Goal: Task Accomplishment & Management: Use online tool/utility

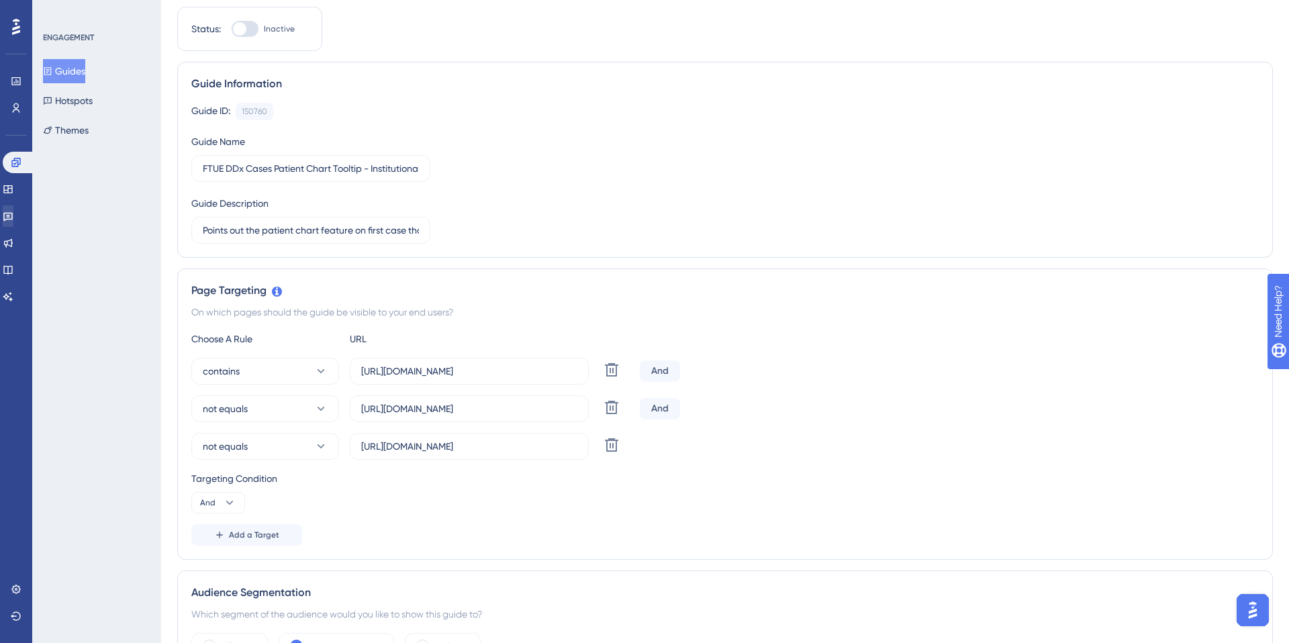
scroll to position [165, 0]
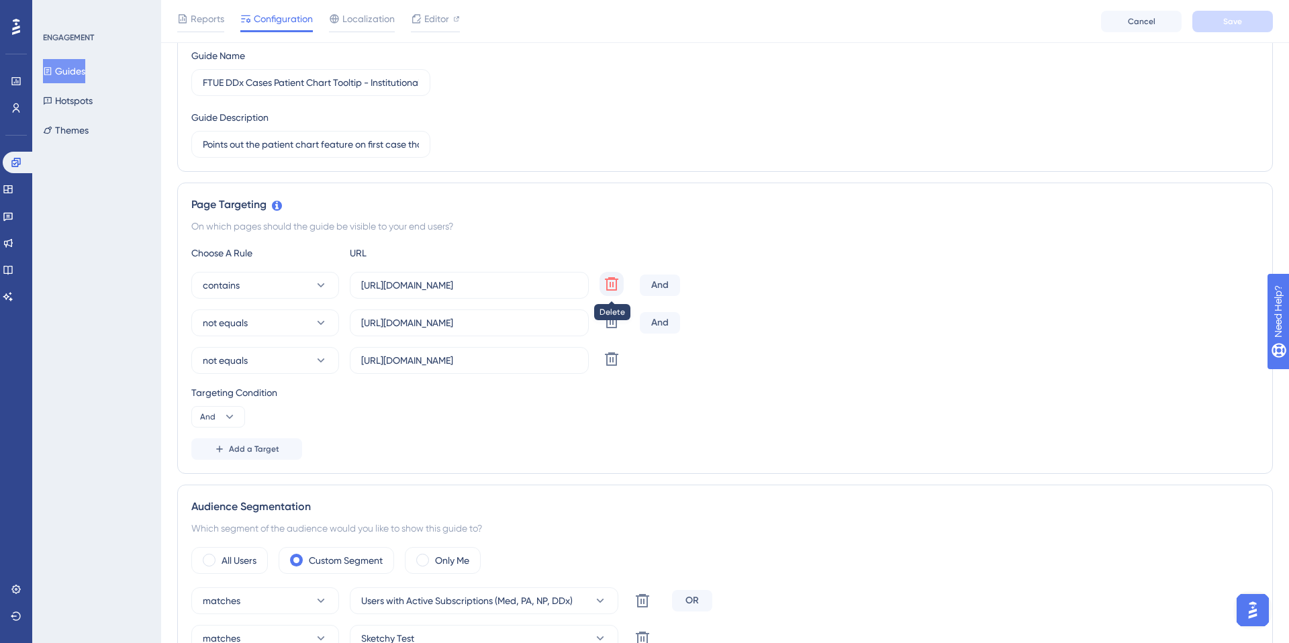
click at [608, 285] on icon at bounding box center [611, 284] width 16 height 16
type input "https://app.sketchy.com/cases/bce7bbca-5b30-4a34-9cb0-b998eb43dce4"
type input "https://app.sketchy.com/cases?status=All&search="
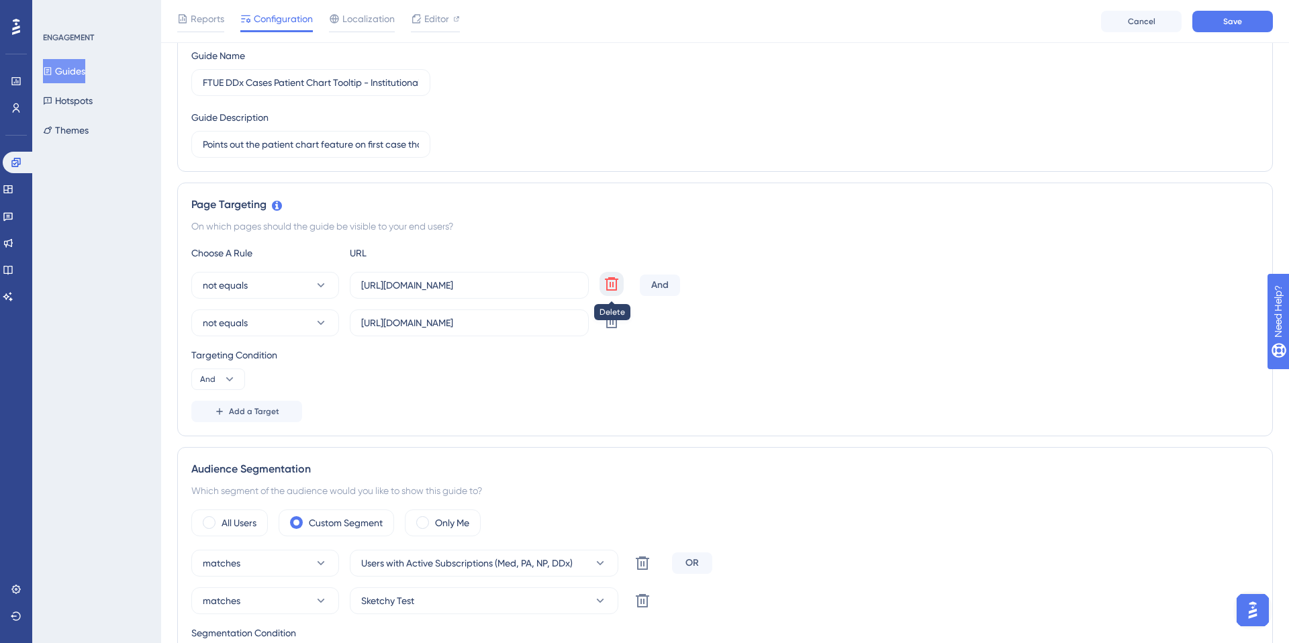
click at [608, 287] on icon at bounding box center [611, 284] width 16 height 16
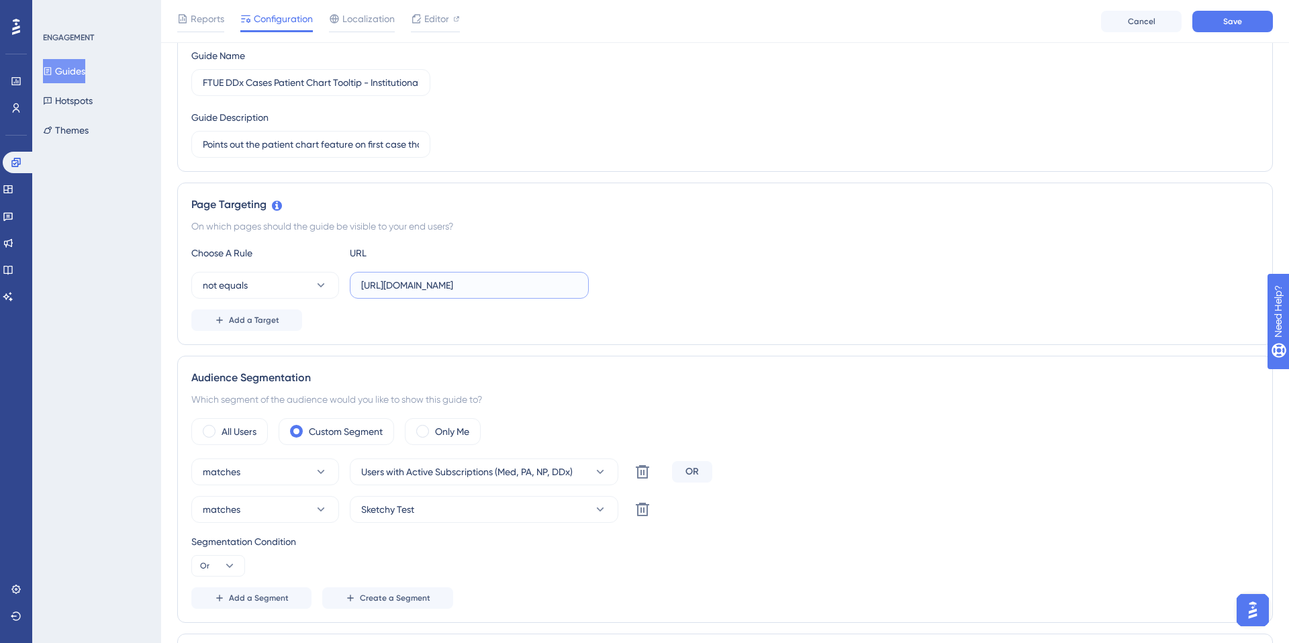
click at [541, 289] on input "https://app.sketchy.com/cases?status=All&search=" at bounding box center [469, 285] width 216 height 15
click at [441, 18] on span "Editor" at bounding box center [436, 19] width 25 height 16
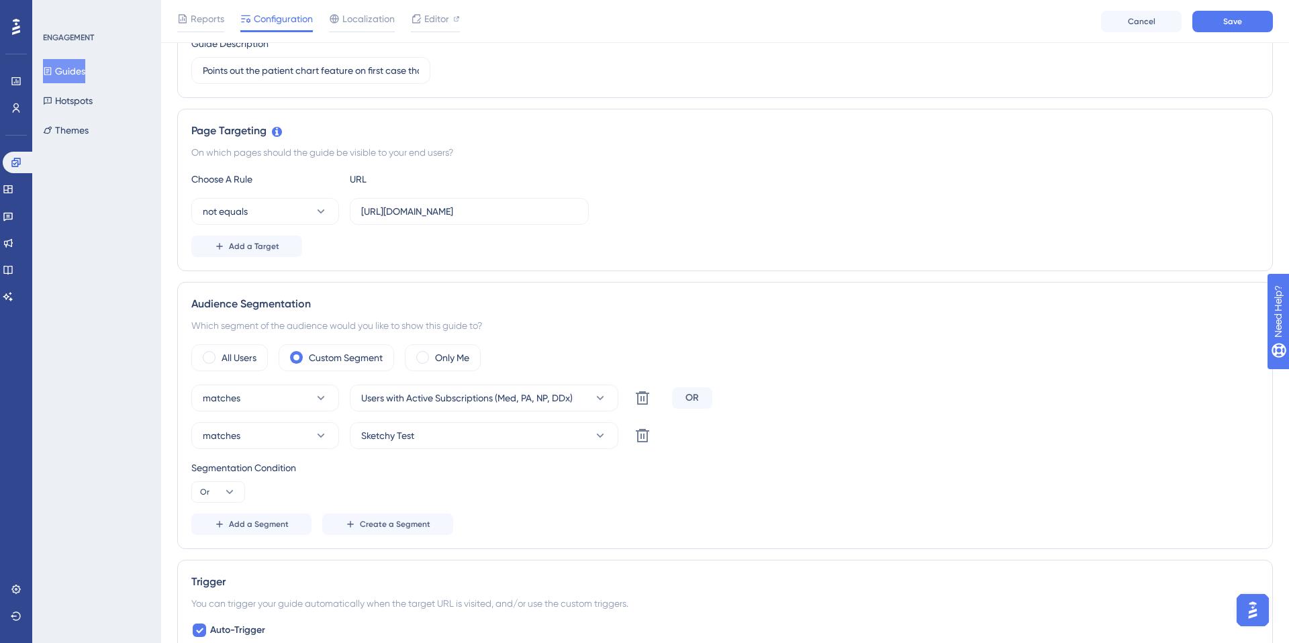
scroll to position [307, 0]
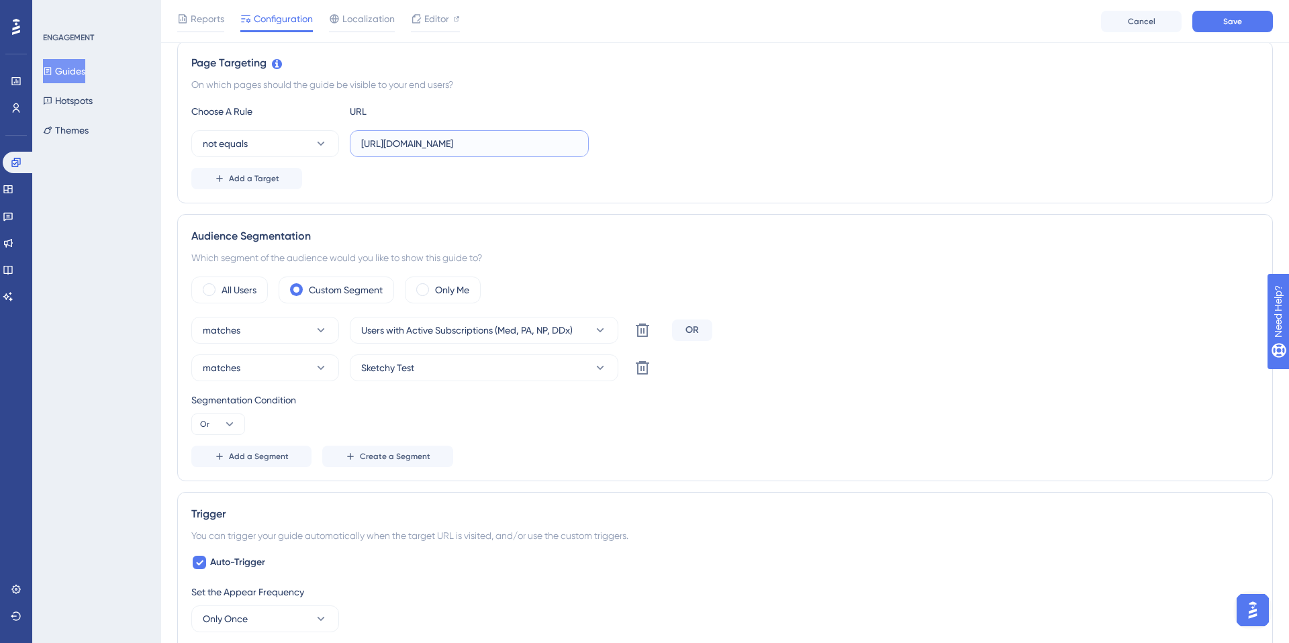
click at [410, 148] on input "https://app.sketchy.com/cases?status=All&search=" at bounding box center [469, 143] width 216 height 15
click at [438, 183] on div "Add a Target" at bounding box center [724, 178] width 1067 height 21
click at [423, 142] on input "https://app.sketchy.com/cases?status=All&search=" at bounding box center [469, 143] width 216 height 15
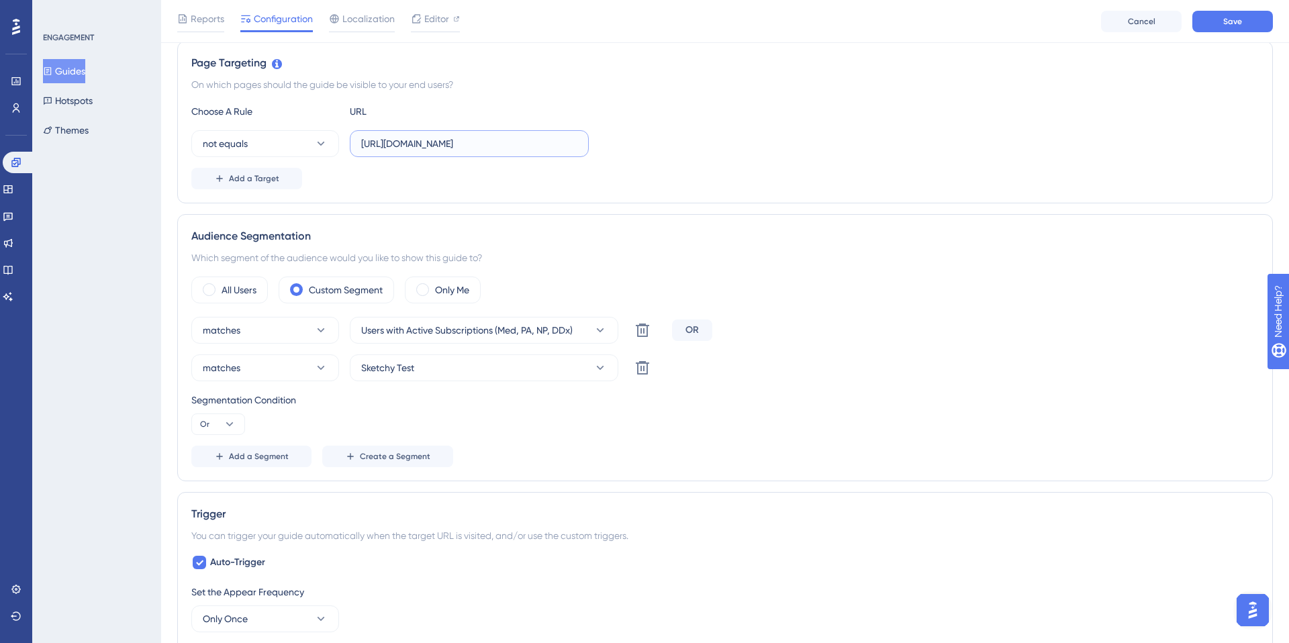
click at [423, 141] on input "https://app.sketchy.com/cases?status=All&search=" at bounding box center [469, 143] width 216 height 15
click at [423, 140] on input "https://app.sketchy.com/cases?status=All&search=" at bounding box center [469, 143] width 216 height 15
click at [423, 138] on input "https://app.sketchy.com/cases?status=All&search=" at bounding box center [469, 143] width 216 height 15
click at [305, 152] on button "not equals" at bounding box center [265, 143] width 148 height 27
click at [241, 236] on span "contains" at bounding box center [229, 238] width 37 height 16
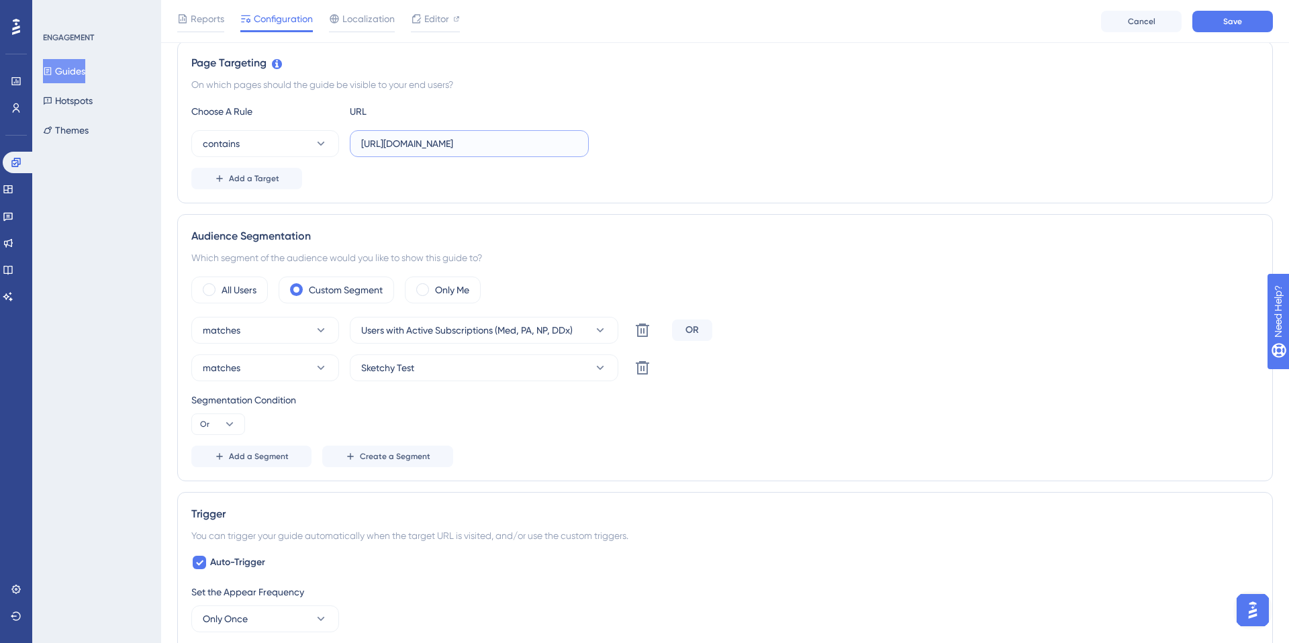
click at [406, 136] on input "https://app.sketchy.com/cases?status=All&search=" at bounding box center [469, 143] width 216 height 15
click at [416, 136] on input "https://app.sketchy.com/cases?status=All&search=" at bounding box center [469, 143] width 216 height 15
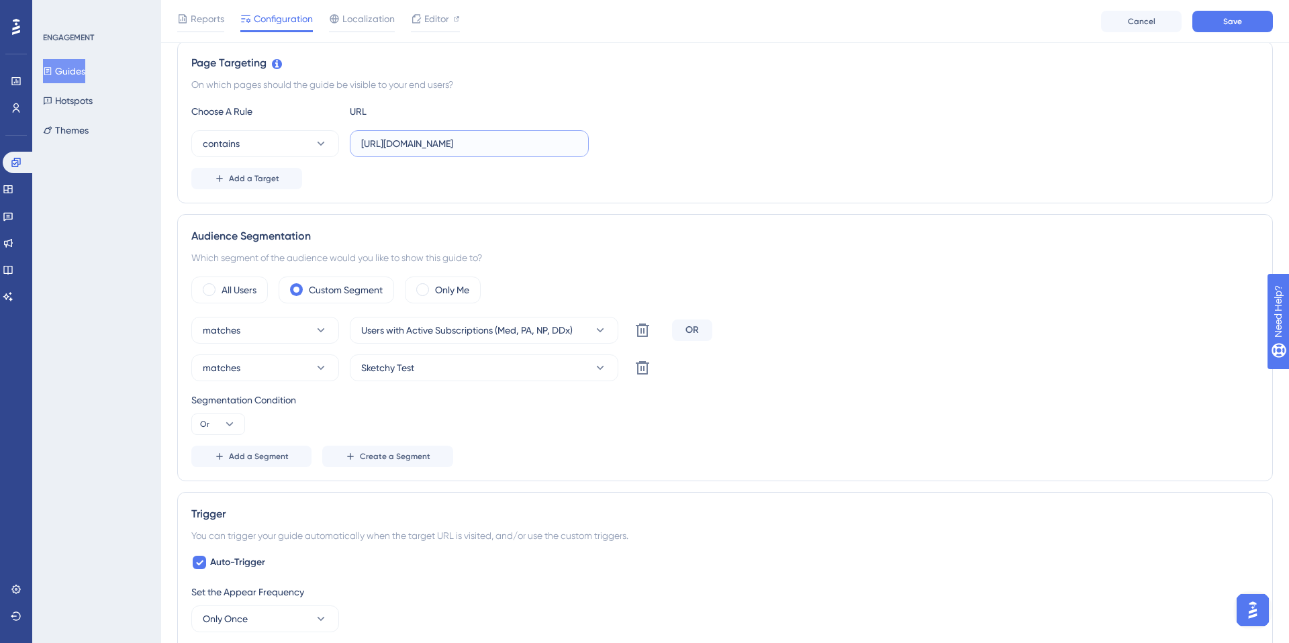
drag, startPoint x: 395, startPoint y: 147, endPoint x: 571, endPoint y: 154, distance: 176.7
click at [571, 154] on label "https://app.sketchy.com/cases?status=All&search=" at bounding box center [469, 143] width 239 height 27
type input "https://ddx.sketchy.com"
click at [643, 185] on div "Add a Target" at bounding box center [724, 178] width 1067 height 21
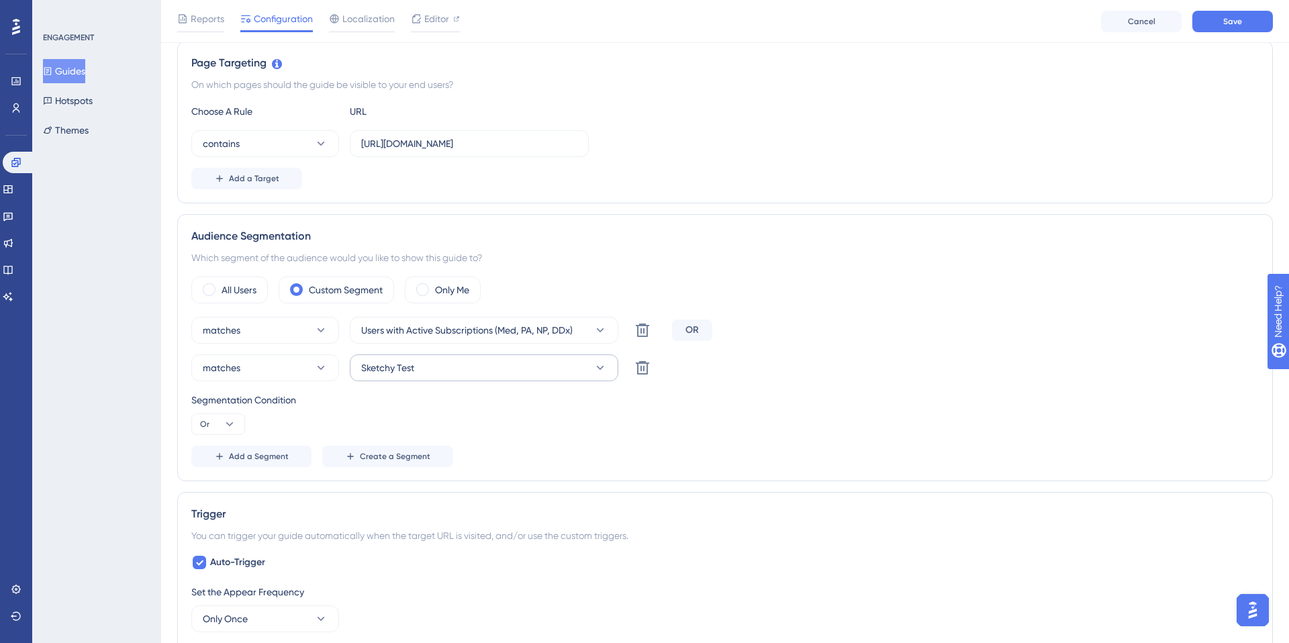
scroll to position [307, 0]
click at [254, 178] on span "Add a Target" at bounding box center [254, 178] width 50 height 11
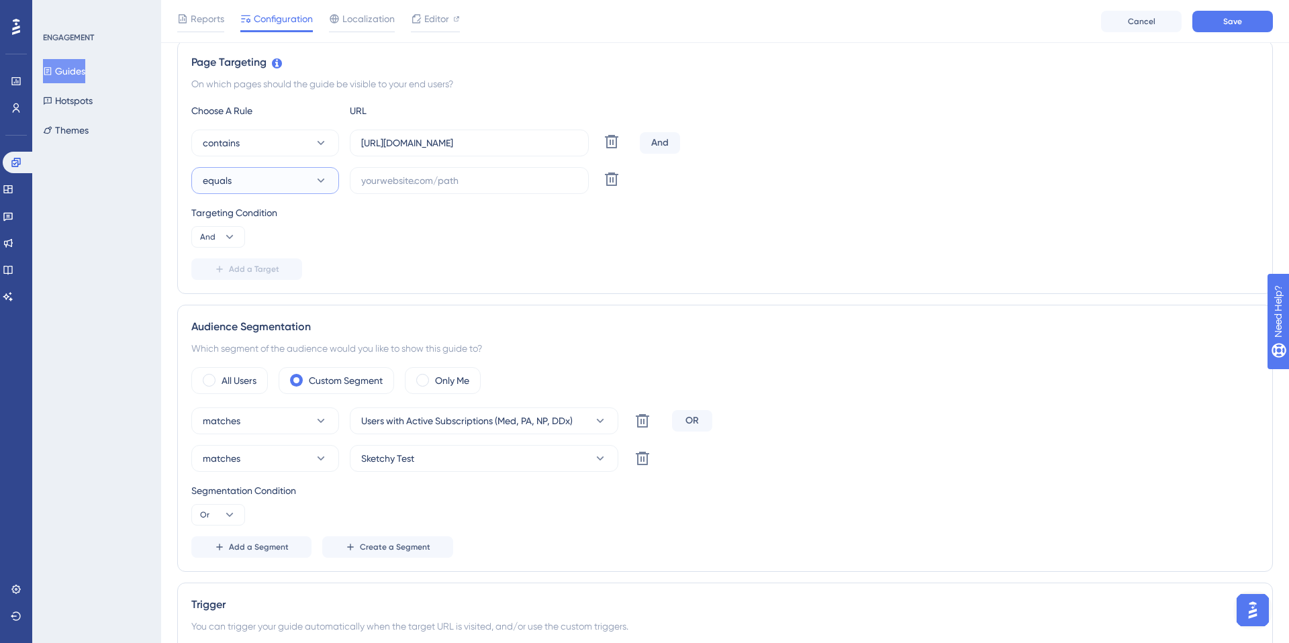
click at [293, 179] on button "equals" at bounding box center [265, 180] width 148 height 27
click at [269, 280] on div "contains contains" at bounding box center [265, 275] width 109 height 27
click at [385, 193] on label at bounding box center [469, 180] width 239 height 27
click at [385, 188] on input "text" at bounding box center [469, 180] width 216 height 15
paste input "https://ddx.sketchy.com/cases/"
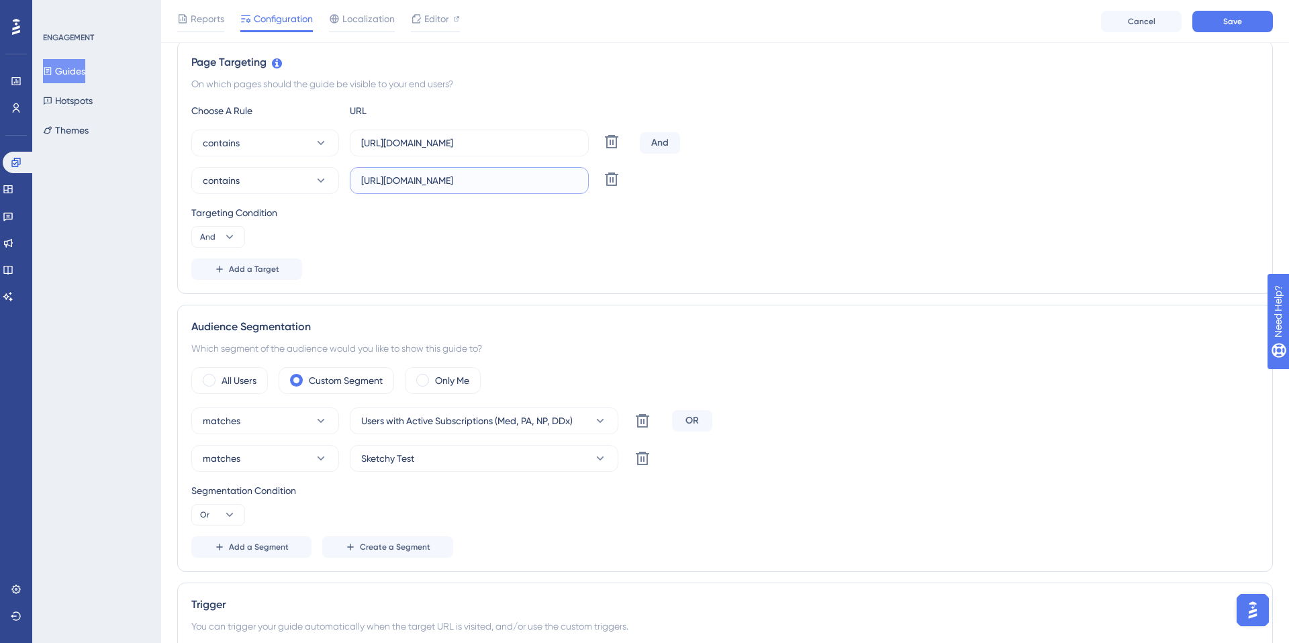
type input "https://ddx.sketchy.com/cases/"
click at [384, 220] on div "Targeting Condition" at bounding box center [724, 213] width 1067 height 16
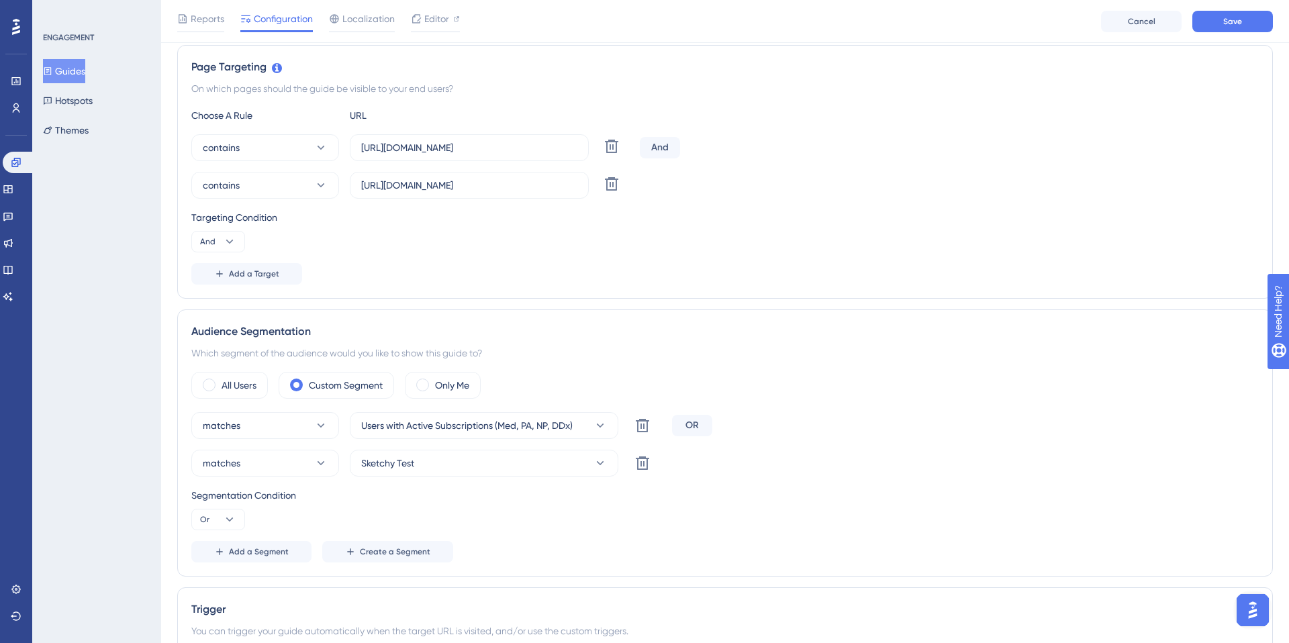
scroll to position [301, 0]
click at [208, 391] on span at bounding box center [209, 387] width 13 height 13
click at [220, 383] on input "radio" at bounding box center [220, 383] width 0 height 0
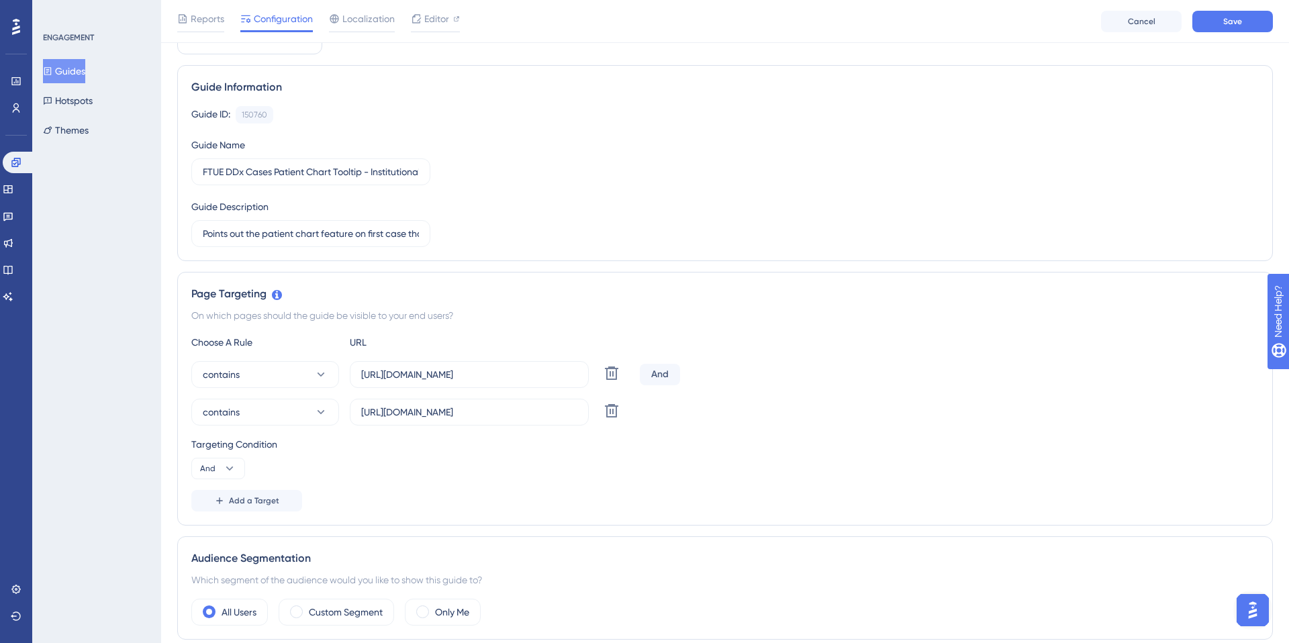
scroll to position [0, 0]
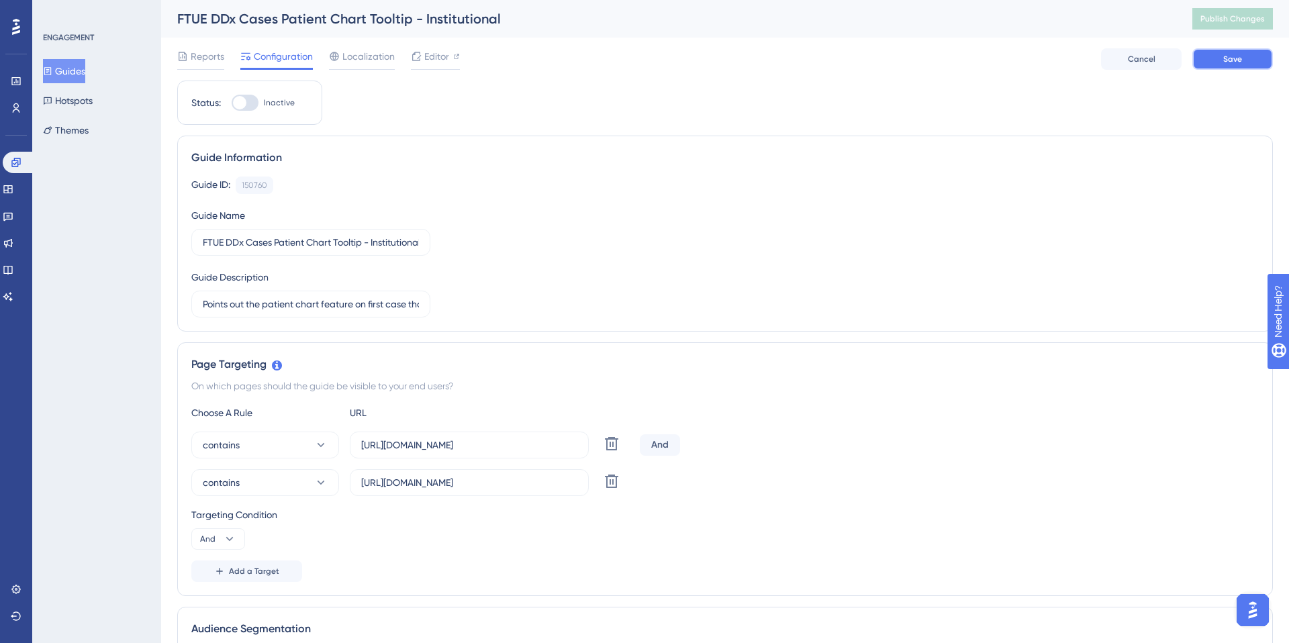
click at [724, 60] on span "Save" at bounding box center [1232, 59] width 19 height 11
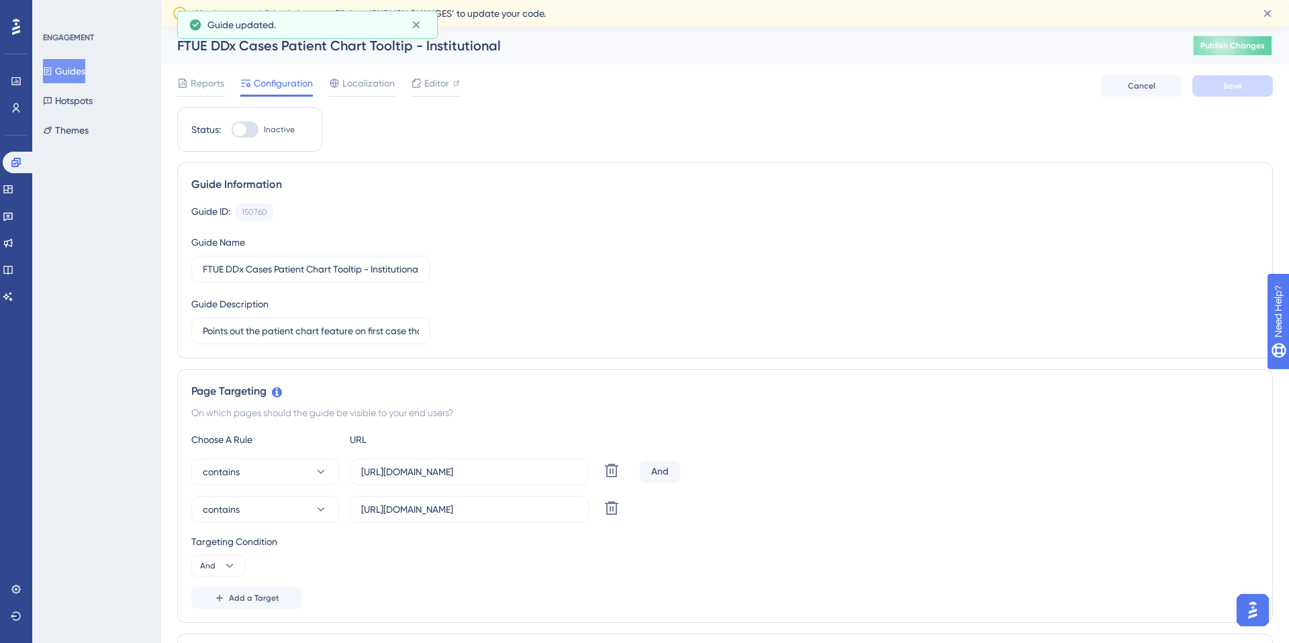
click at [724, 49] on span "Publish Changes" at bounding box center [1232, 45] width 64 height 11
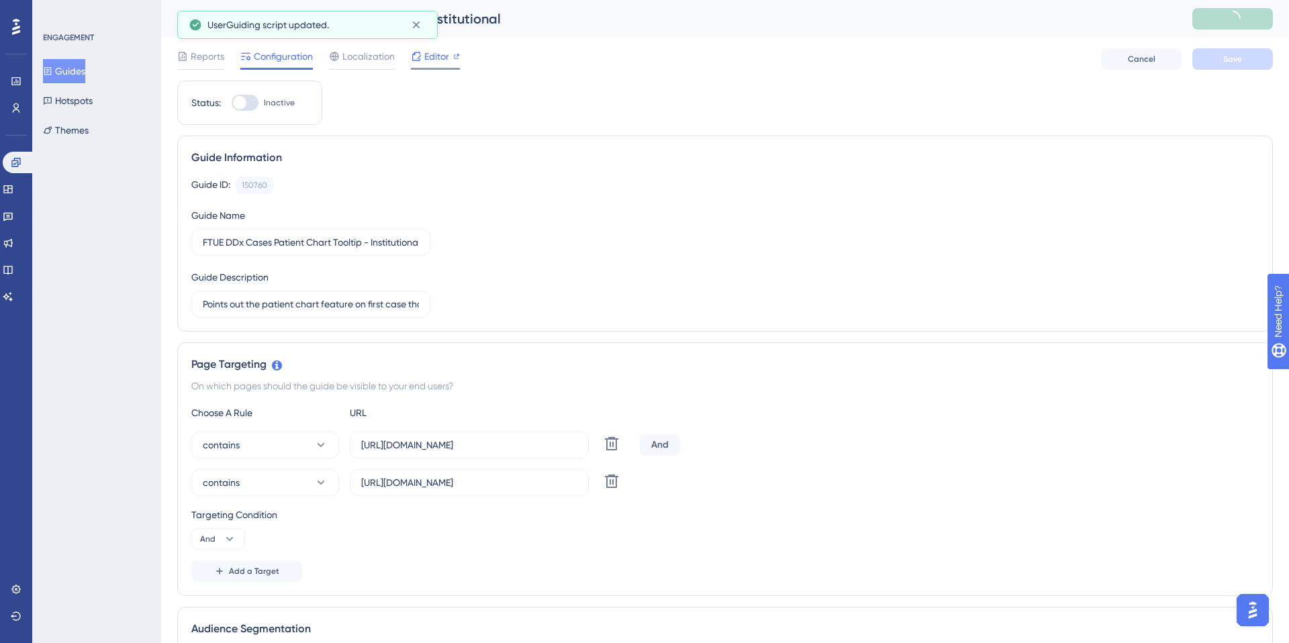
click at [436, 58] on span "Editor" at bounding box center [436, 56] width 25 height 16
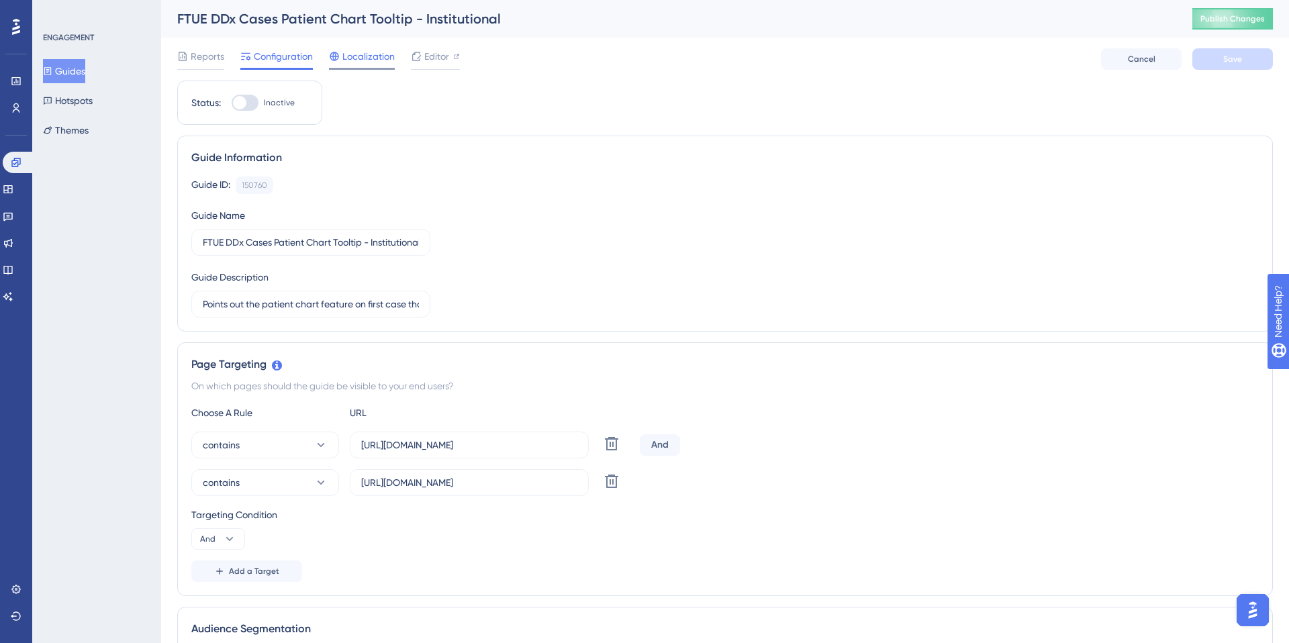
click at [355, 56] on span "Localization" at bounding box center [368, 56] width 52 height 16
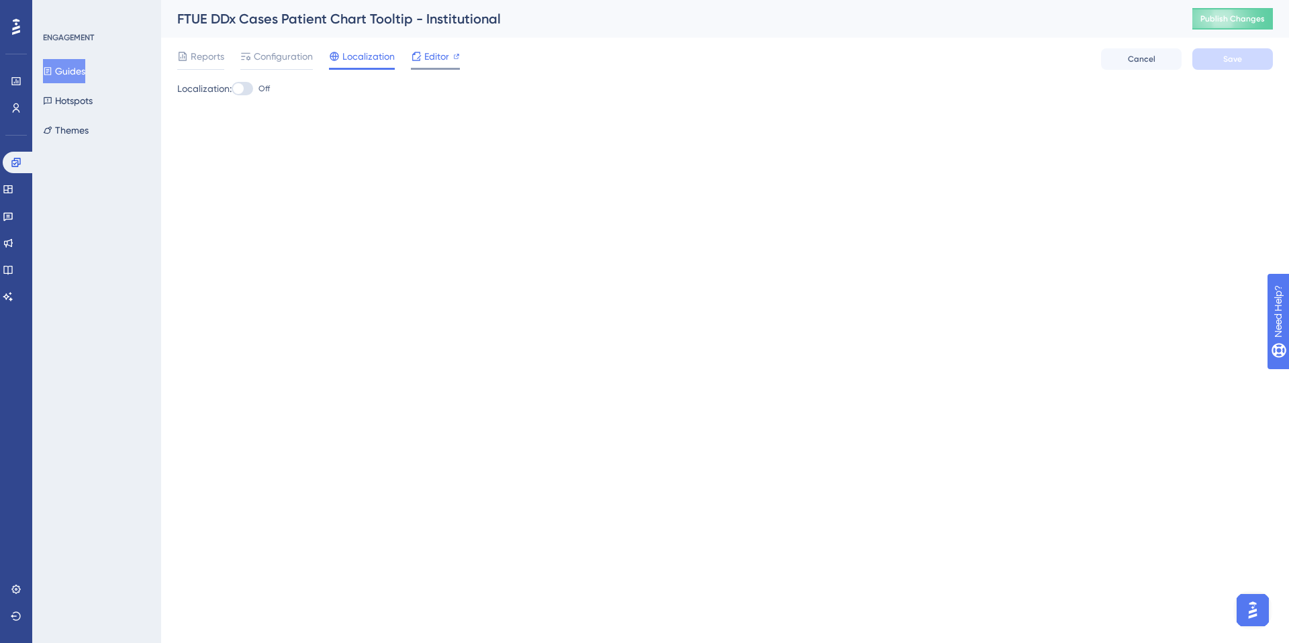
click at [433, 58] on span "Editor" at bounding box center [436, 56] width 25 height 16
click at [435, 63] on span "Editor" at bounding box center [436, 56] width 25 height 16
click at [432, 56] on span "Editor" at bounding box center [436, 56] width 25 height 16
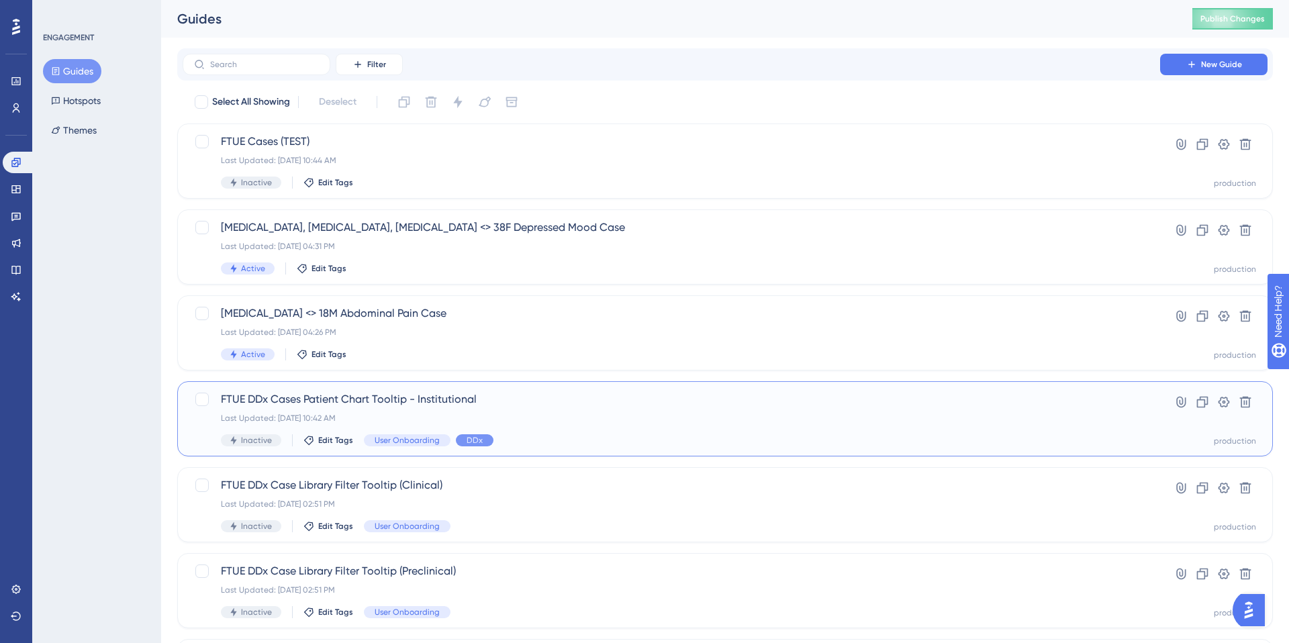
click at [352, 398] on span "FTUE DDx Cases Patient Chart Tooltip - Institutional" at bounding box center [671, 399] width 901 height 16
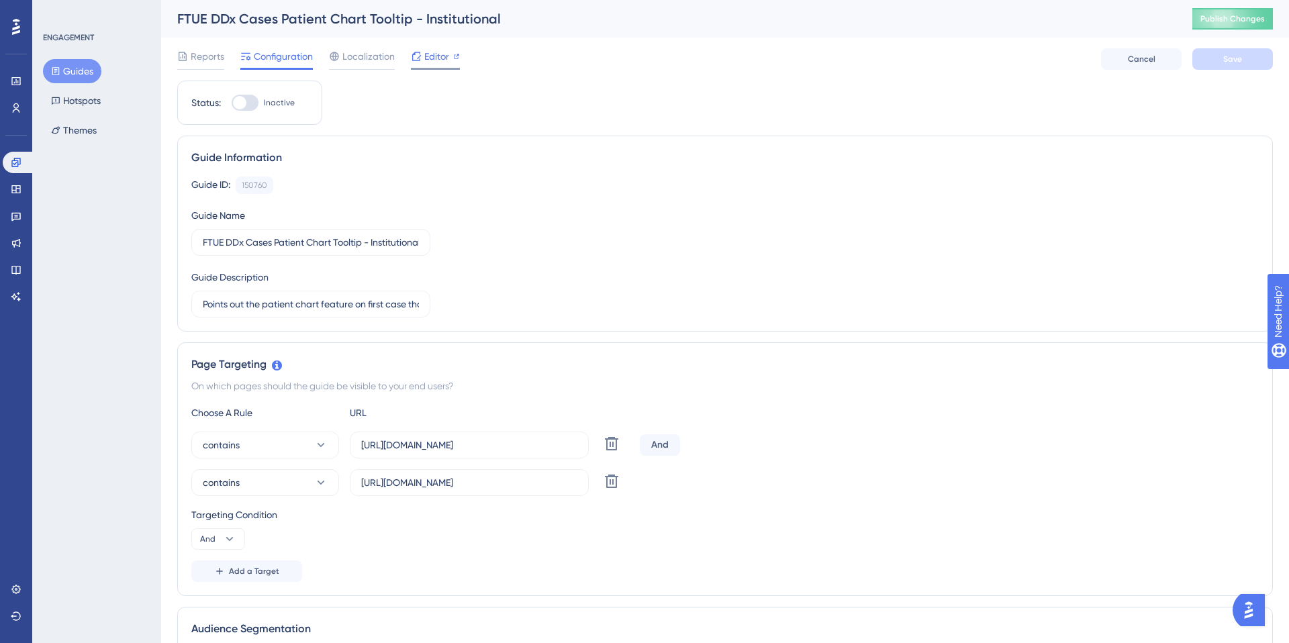
click at [446, 58] on span "Editor" at bounding box center [436, 56] width 25 height 16
click at [891, 75] on div "Reports Configuration Localization Editor Cancel Save" at bounding box center [724, 59] width 1095 height 43
click at [67, 76] on button "Guides" at bounding box center [72, 71] width 58 height 24
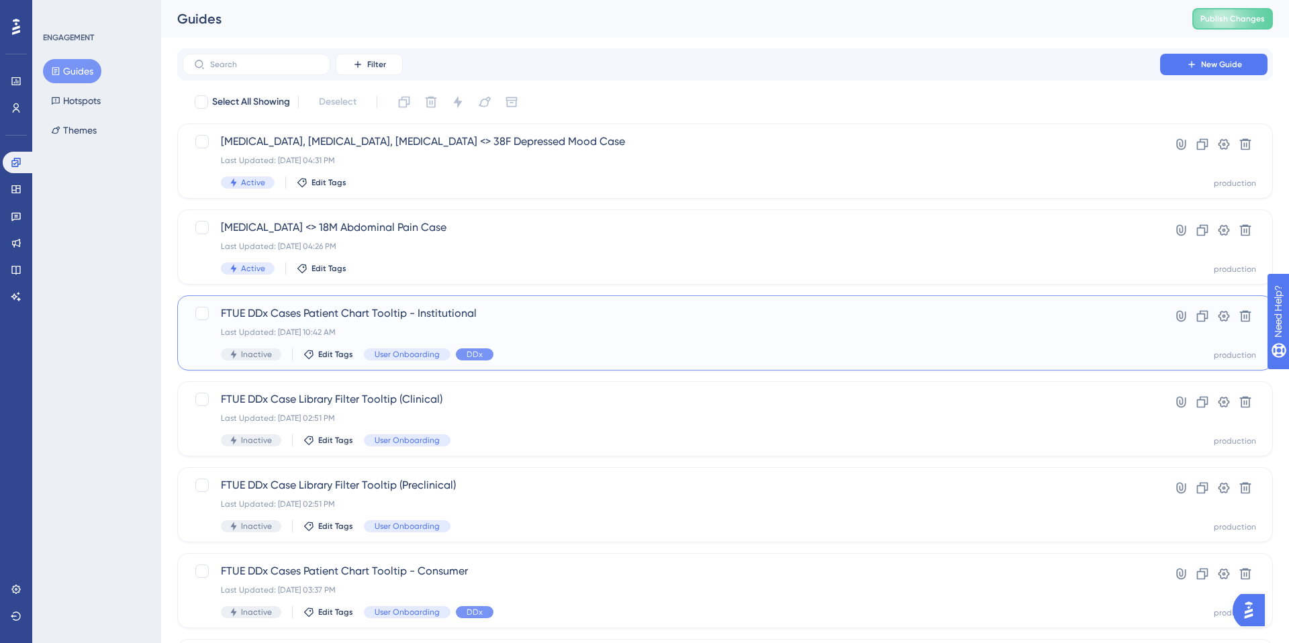
click at [336, 315] on span "FTUE DDx Cases Patient Chart Tooltip - Institutional" at bounding box center [671, 313] width 901 height 16
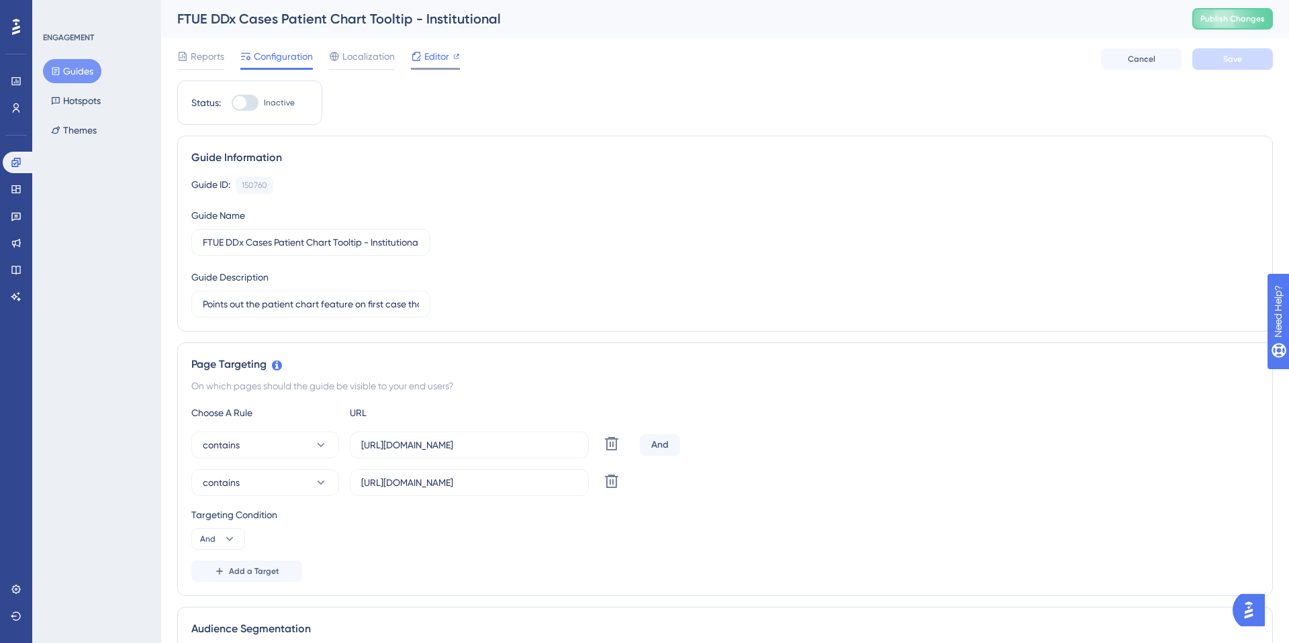
click at [438, 57] on span "Editor" at bounding box center [436, 56] width 25 height 16
click at [11, 594] on icon at bounding box center [16, 589] width 11 height 11
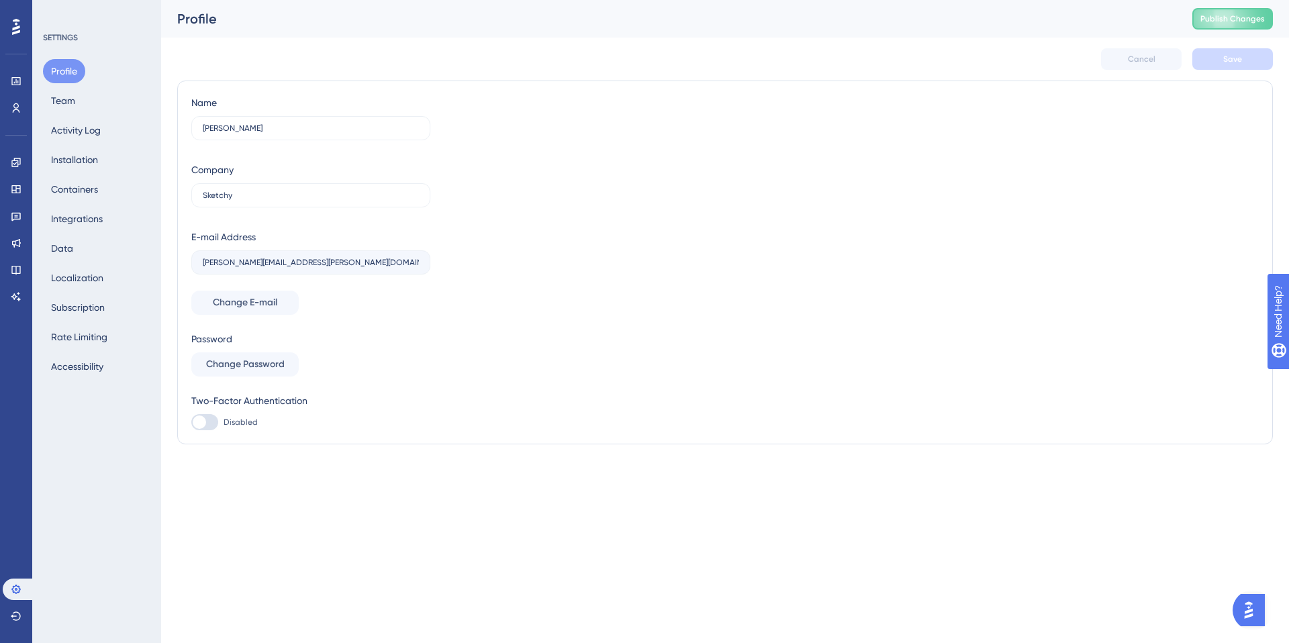
click at [18, 635] on div "Performance Users Engagement Widgets Feedback Product Updates Knowledge Base AI…" at bounding box center [16, 321] width 32 height 643
click at [11, 619] on icon at bounding box center [16, 616] width 11 height 11
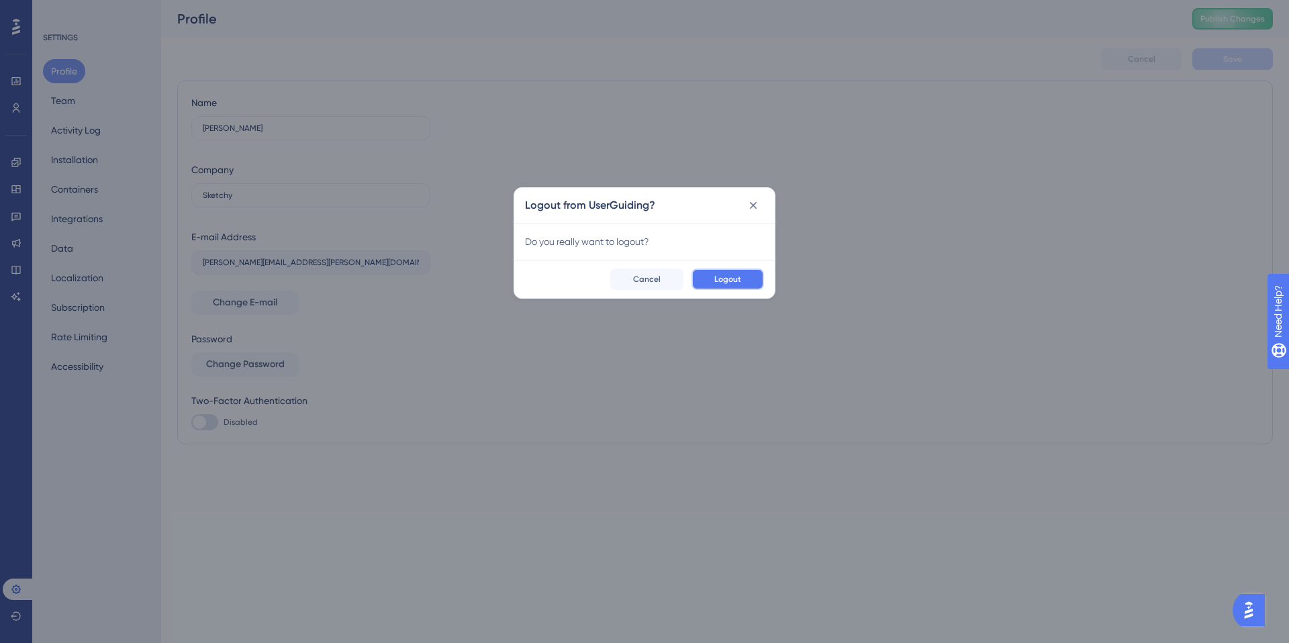
click at [726, 279] on span "Logout" at bounding box center [727, 279] width 27 height 11
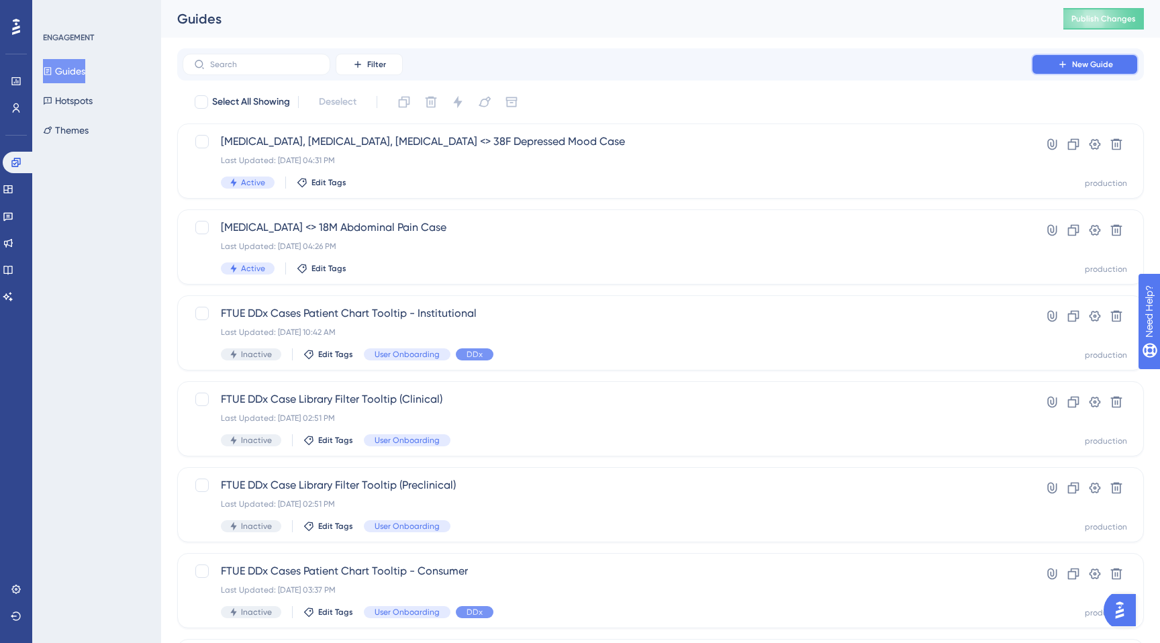
click at [1075, 69] on span "New Guide" at bounding box center [1092, 64] width 41 height 11
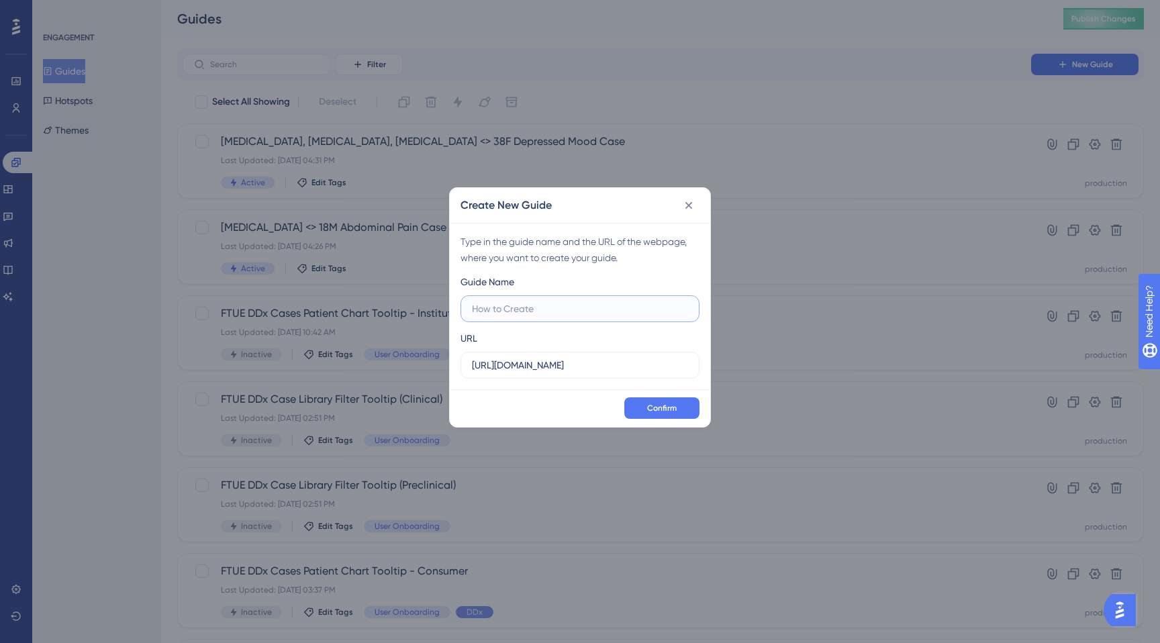
paste input "FTUE DDx Cases Patient Chart Tooltip - Consumer"
drag, startPoint x: 646, startPoint y: 308, endPoint x: 709, endPoint y: 320, distance: 63.5
click at [709, 320] on div "Type in the guide name and the URL of the webpage, where you want to create you…" at bounding box center [580, 306] width 260 height 166
type input "FTUE DDx Cases Patient Chart Tooltip - Institutional"
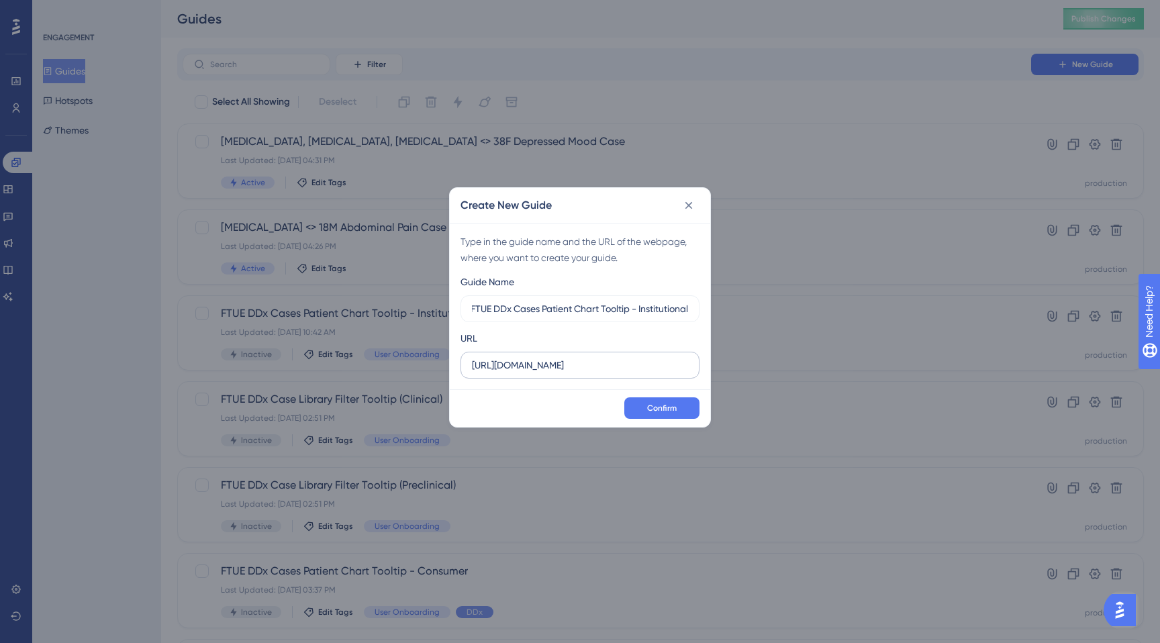
click at [601, 374] on label "https://app.sketchy.com" at bounding box center [579, 365] width 239 height 27
click at [601, 373] on input "https://app.sketchy.com" at bounding box center [580, 365] width 216 height 15
drag, startPoint x: 524, startPoint y: 367, endPoint x: 508, endPoint y: 366, distance: 15.5
click at [508, 366] on input "https://app.sketchy.com" at bounding box center [580, 365] width 216 height 15
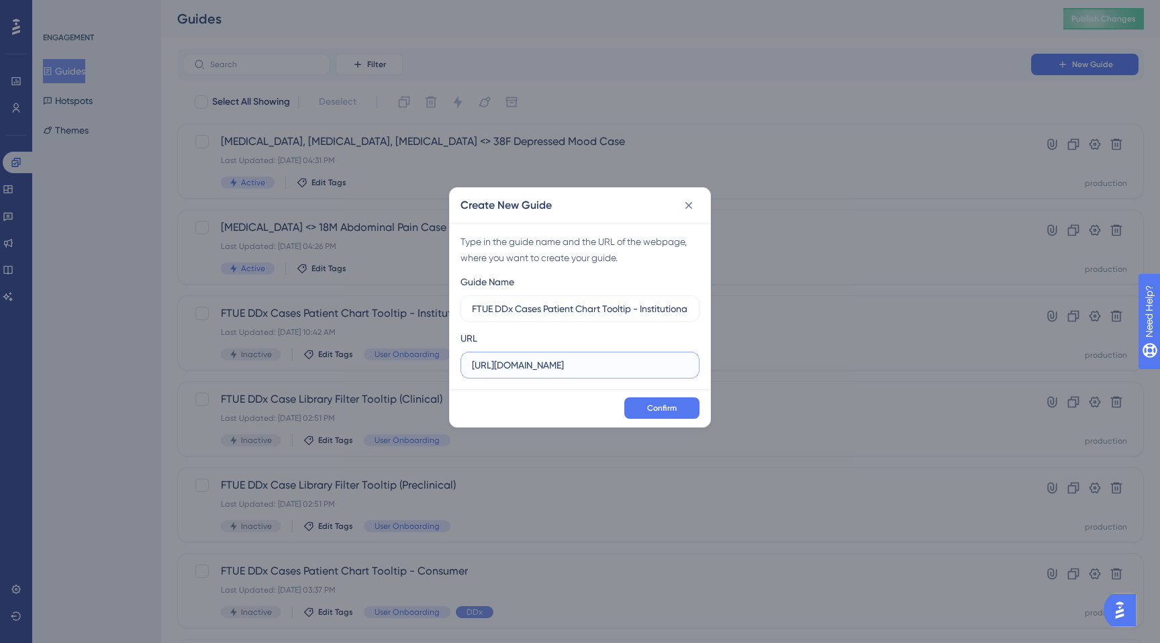
click at [542, 369] on input "https://ddx.sketchy.com" at bounding box center [580, 365] width 216 height 15
paste input "/cases/"
type input "https://ddx.sketchy.com/cases/"
click at [661, 406] on span "Confirm" at bounding box center [662, 408] width 30 height 11
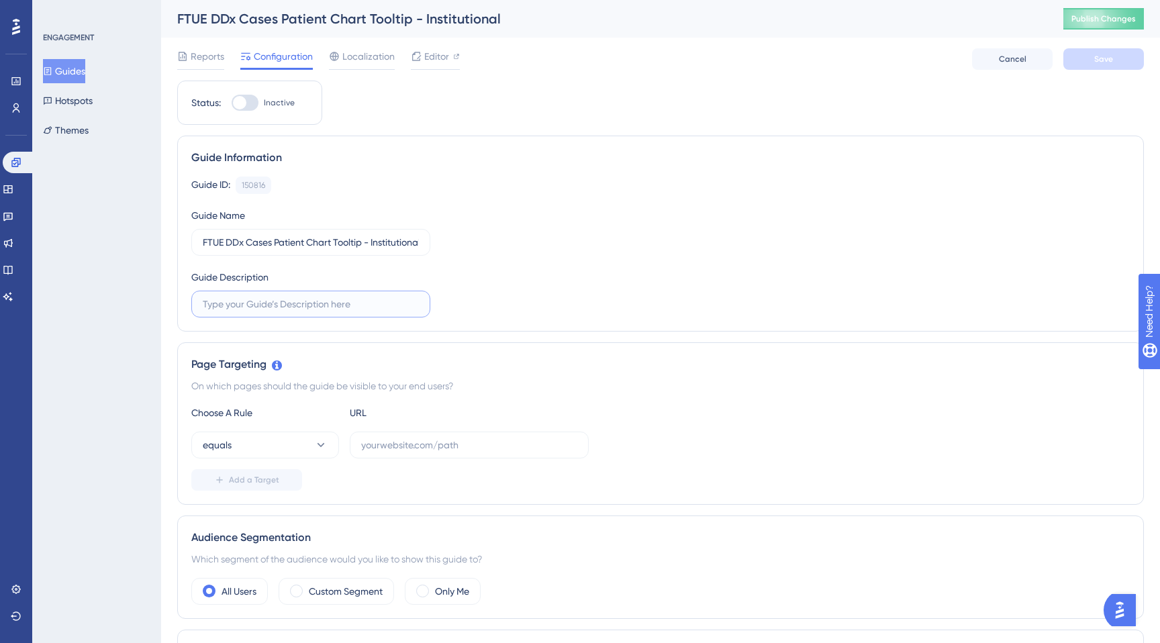
click at [241, 301] on input "text" at bounding box center [311, 304] width 216 height 15
paste input "Points out the patient chart feature on first case that's not the demo case."
drag, startPoint x: 263, startPoint y: 307, endPoint x: 181, endPoint y: 307, distance: 81.9
click at [181, 307] on div "Guide Information Guide ID: 150816 Copy Guide Name FTUE DDx Cases Patient Chart…" at bounding box center [660, 234] width 967 height 196
click at [239, 307] on input "Points out the patient chart feature on first case that's not the demo case." at bounding box center [311, 304] width 216 height 15
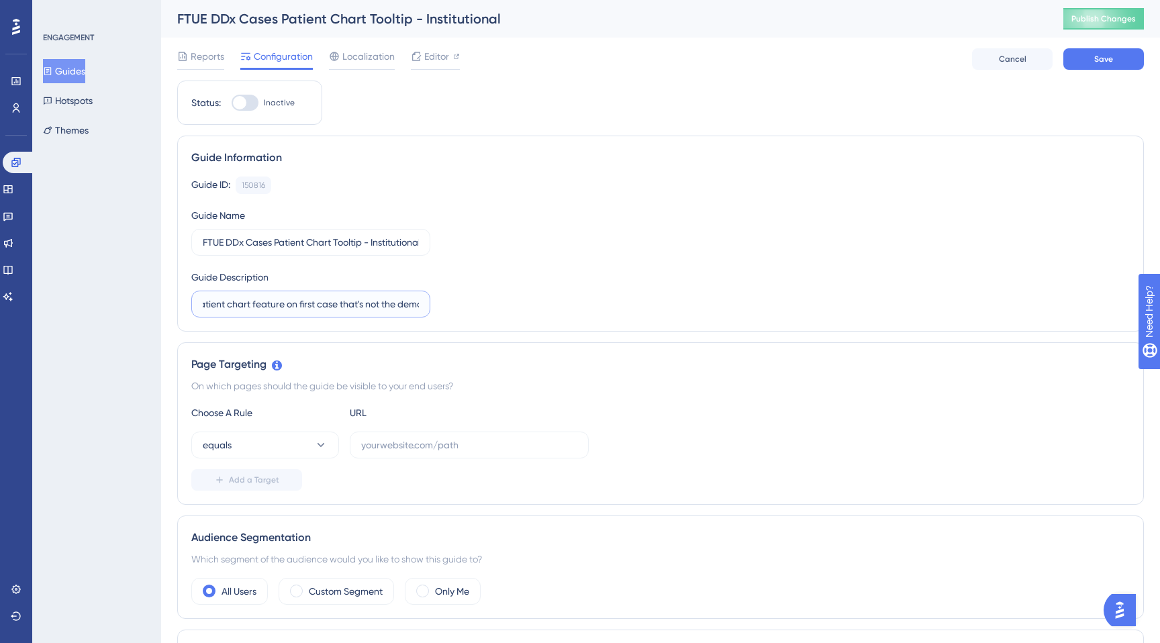
scroll to position [0, 103]
drag, startPoint x: 220, startPoint y: 306, endPoint x: 426, endPoint y: 318, distance: 206.4
click at [426, 318] on div "Guide Information Guide ID: 150816 Copy Guide Name FTUE DDx Cases Patient Chart…" at bounding box center [660, 234] width 967 height 196
click at [397, 305] on input "Points out the patient chart feature on first case that's not the demo case." at bounding box center [311, 304] width 216 height 15
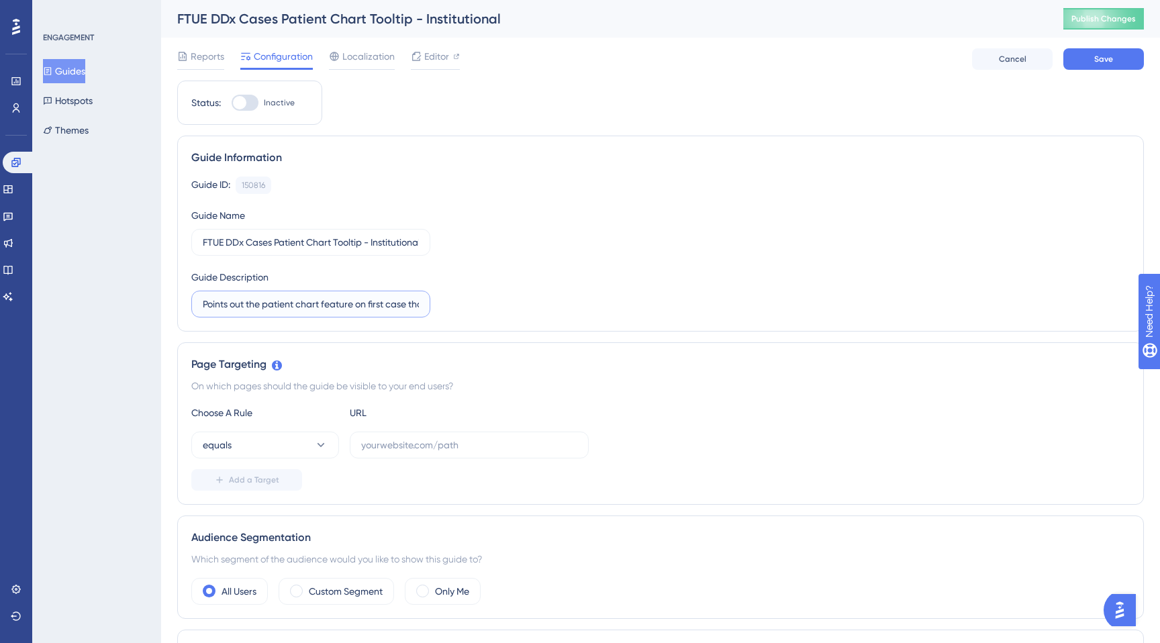
drag, startPoint x: 354, startPoint y: 301, endPoint x: 199, endPoint y: 294, distance: 155.9
click at [199, 294] on label "Points out the patient chart feature on first case that's not the demo case." at bounding box center [310, 304] width 239 height 27
click at [330, 308] on input "Points out the patient chart feature on first case that's not the demo case." at bounding box center [311, 304] width 216 height 15
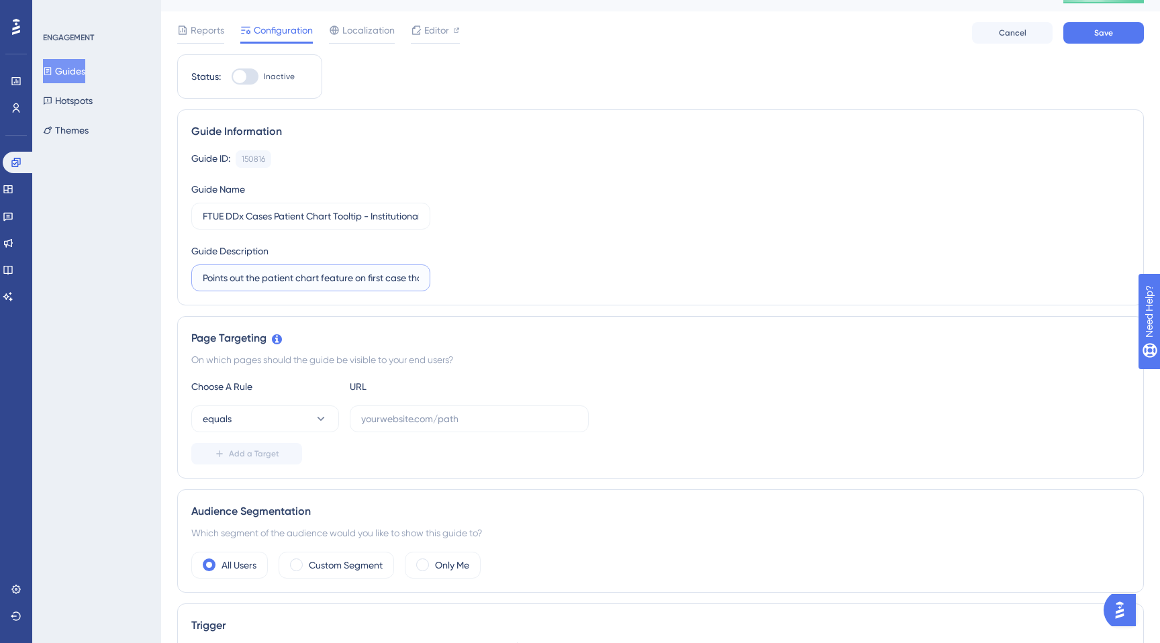
scroll to position [27, 0]
type input "Points out the patient chart feature on first case that's not the demo case."
click at [381, 422] on input "text" at bounding box center [469, 418] width 216 height 15
click at [318, 418] on icon at bounding box center [320, 417] width 13 height 13
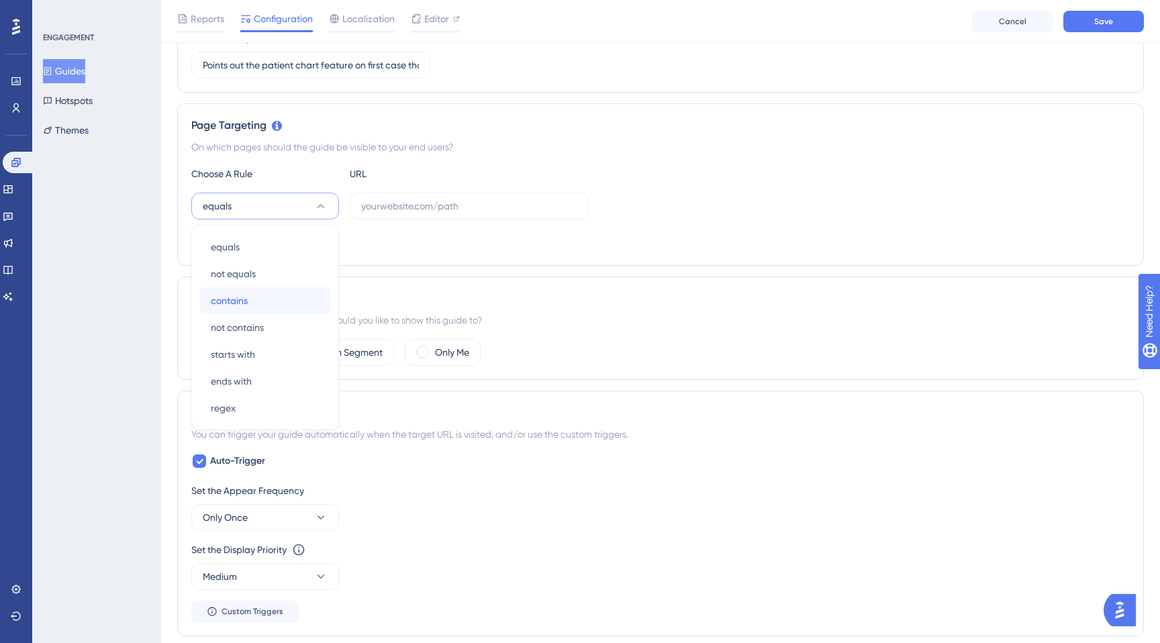
click at [279, 306] on div "contains contains" at bounding box center [265, 300] width 109 height 27
click at [402, 210] on input "text" at bounding box center [469, 206] width 216 height 15
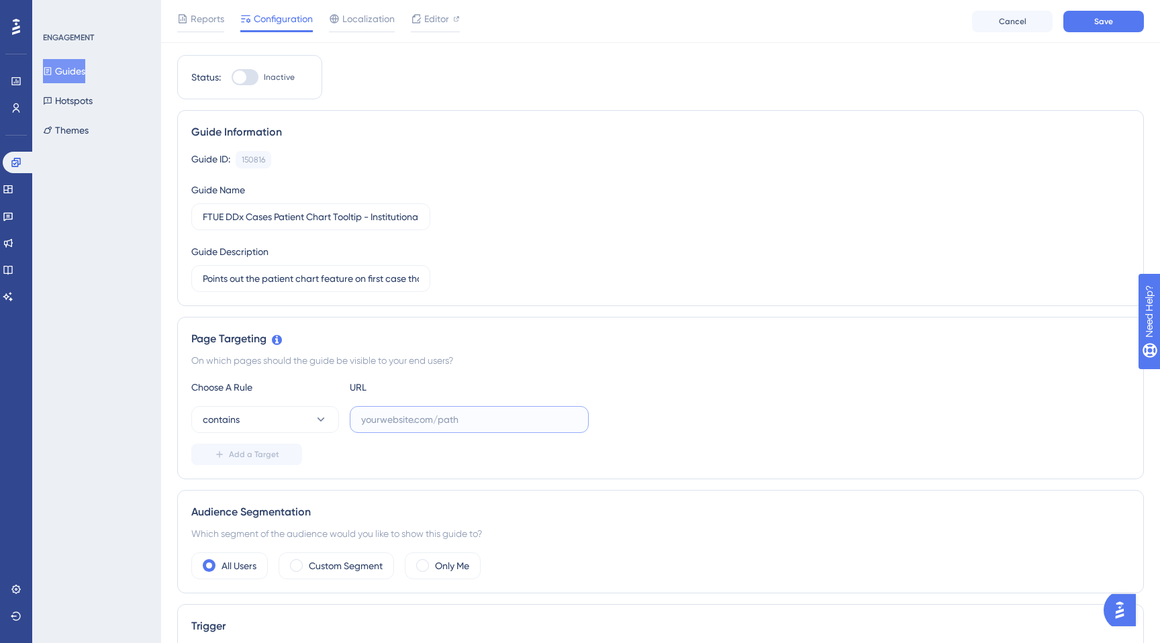
scroll to position [3, 0]
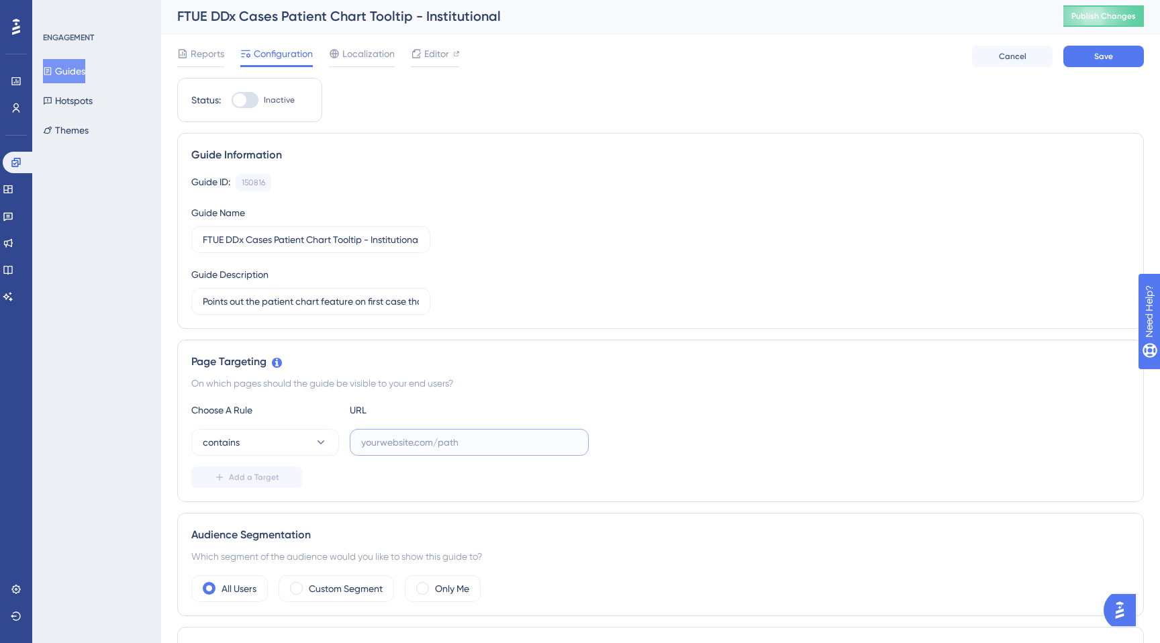
paste input "Points out the patient chart feature on first case that's not the demo case."
type input "Points out the patient chart feature on first case that's not the demo case."
paste input "https://ddx.sketchy.com/cases/"
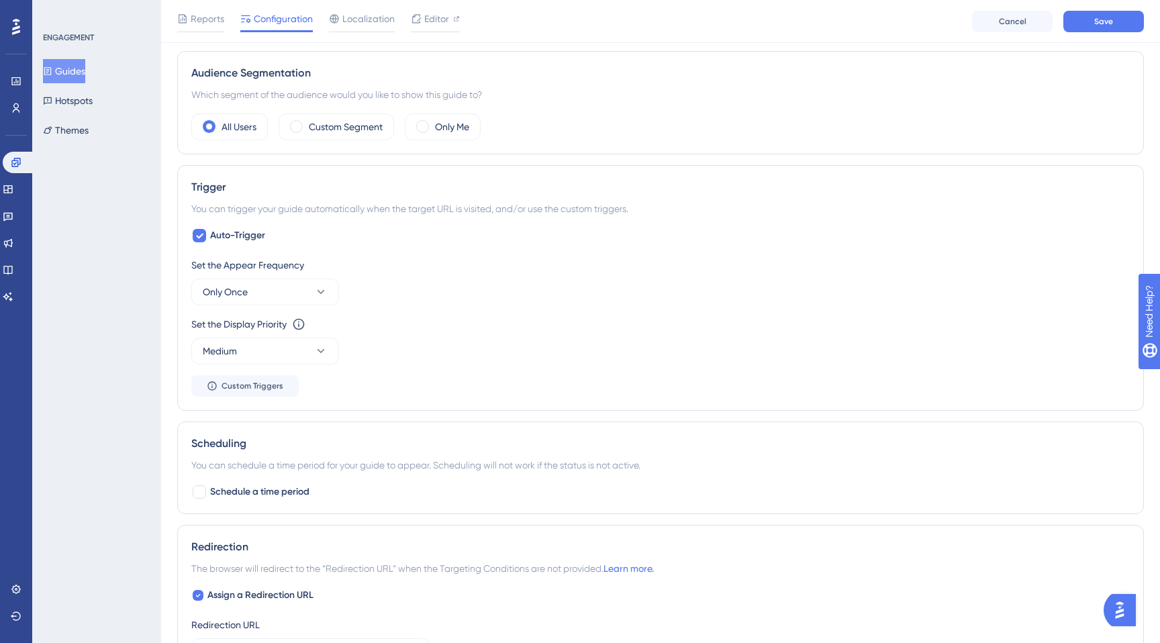
scroll to position [506, 0]
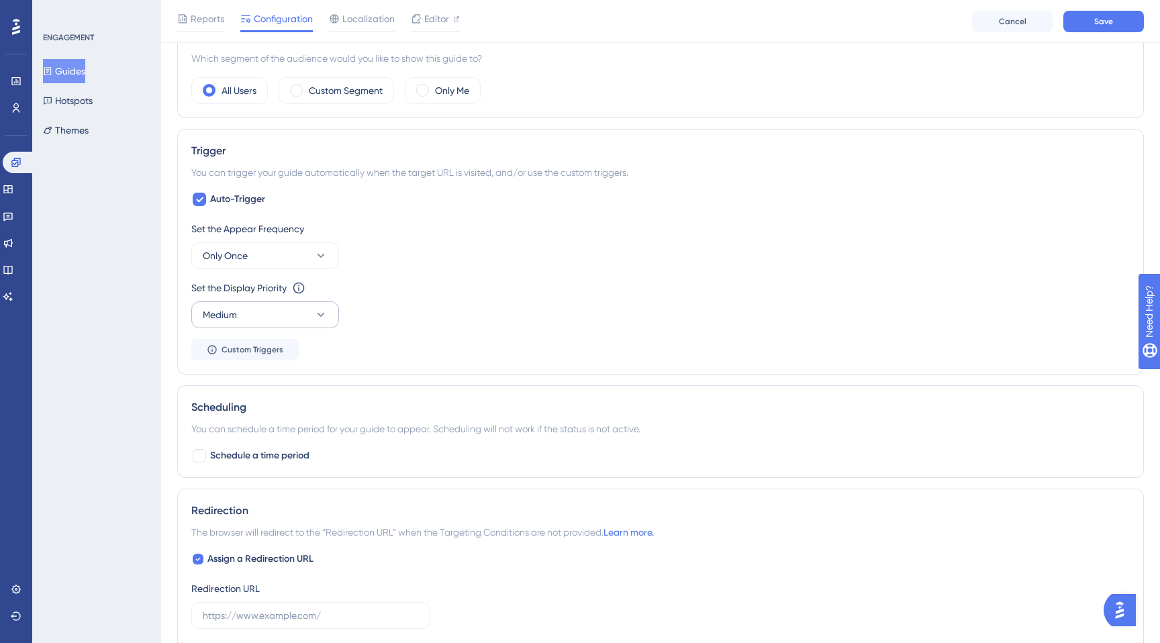
type input "https://ddx.sketchy.com/cases/"
click at [262, 305] on button "Medium" at bounding box center [265, 314] width 148 height 27
click at [240, 411] on div "High High" at bounding box center [265, 409] width 109 height 27
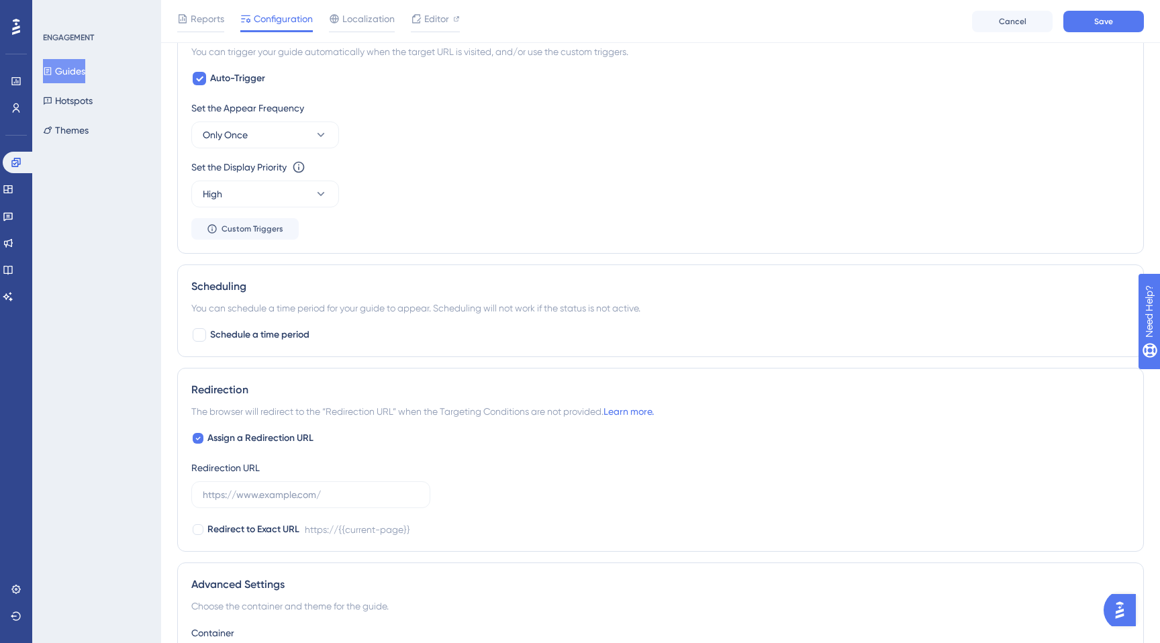
scroll to position [633, 0]
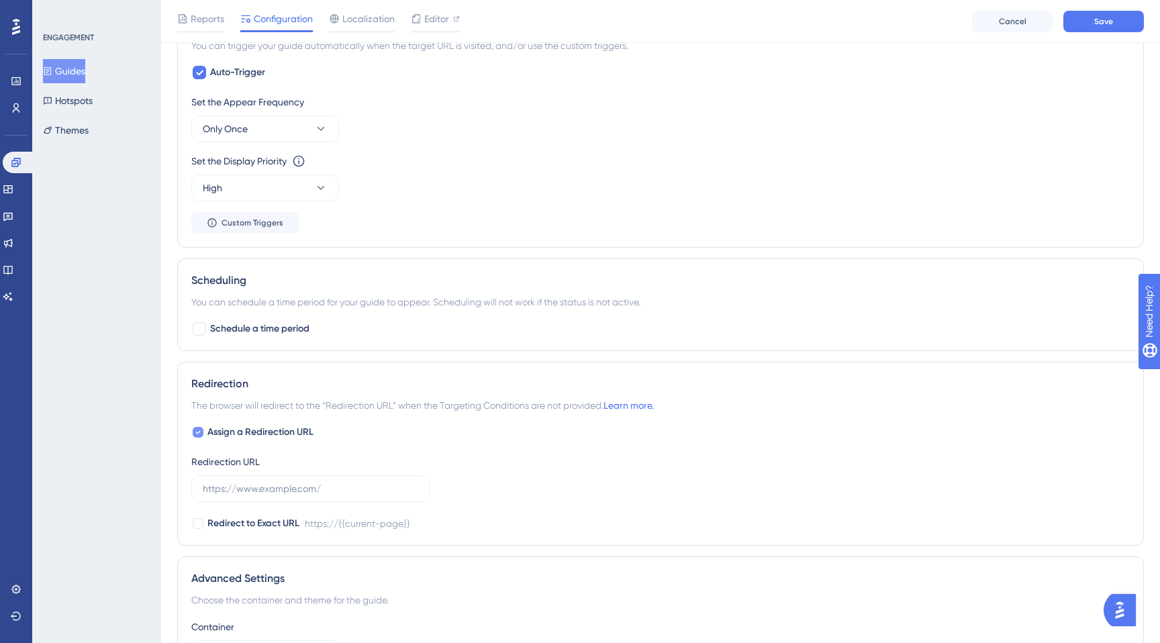
click at [194, 431] on div at bounding box center [198, 432] width 11 height 11
checkbox input "false"
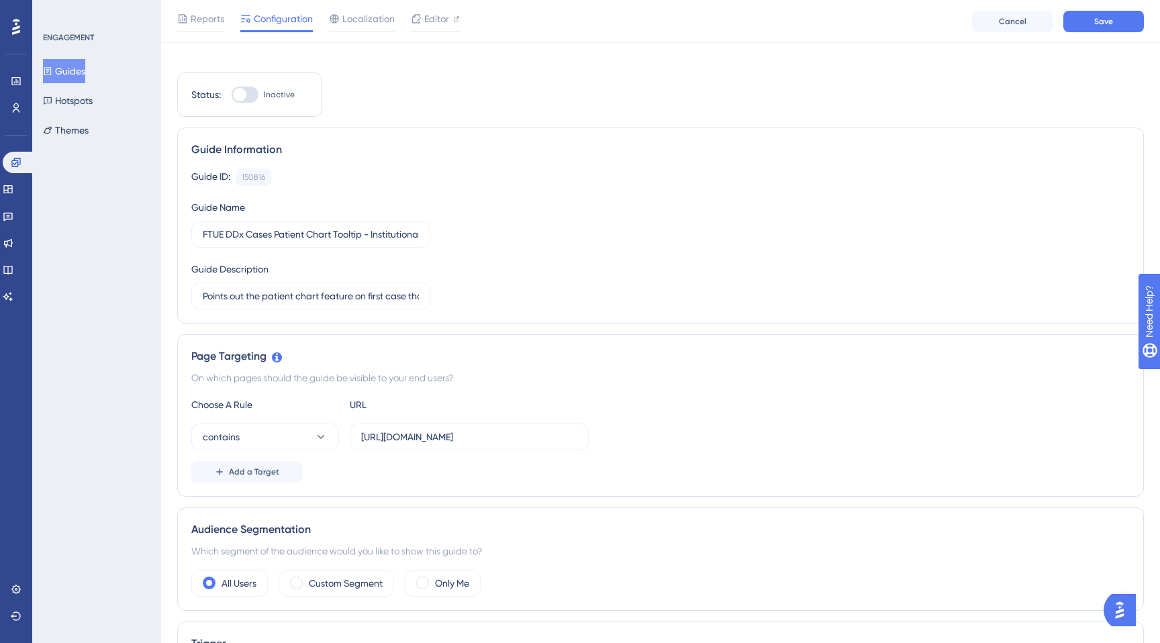
scroll to position [0, 0]
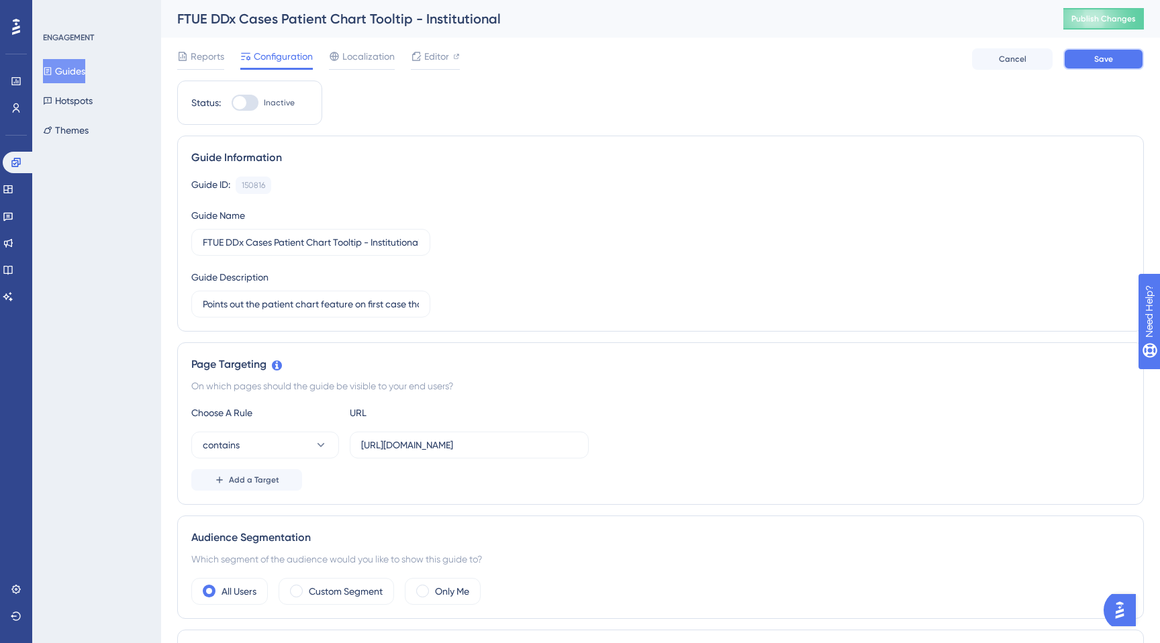
click at [1114, 62] on button "Save" at bounding box center [1103, 58] width 81 height 21
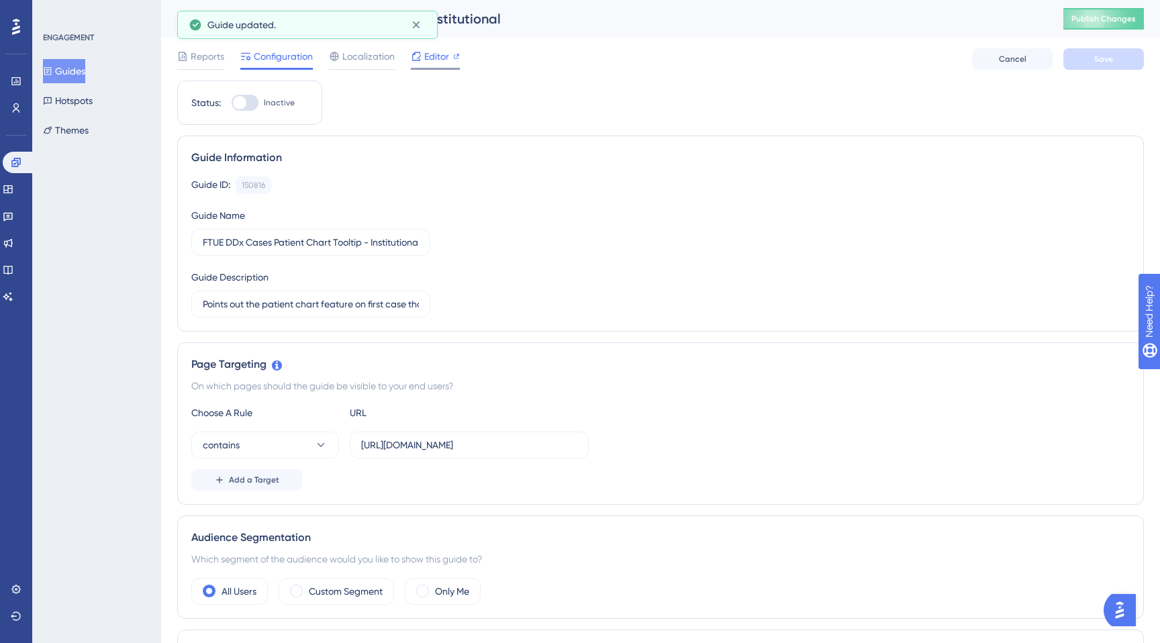
click at [426, 56] on span "Editor" at bounding box center [436, 56] width 25 height 16
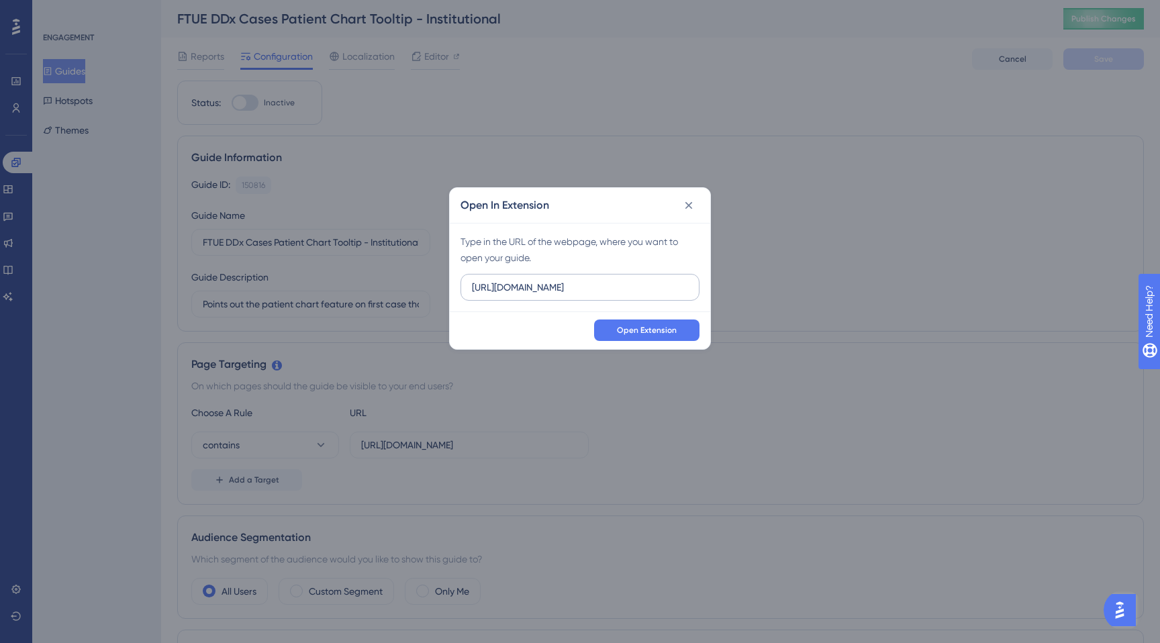
drag, startPoint x: 523, startPoint y: 289, endPoint x: 513, endPoint y: 289, distance: 10.1
click at [513, 289] on input "https://app.sketchy.com" at bounding box center [580, 287] width 216 height 15
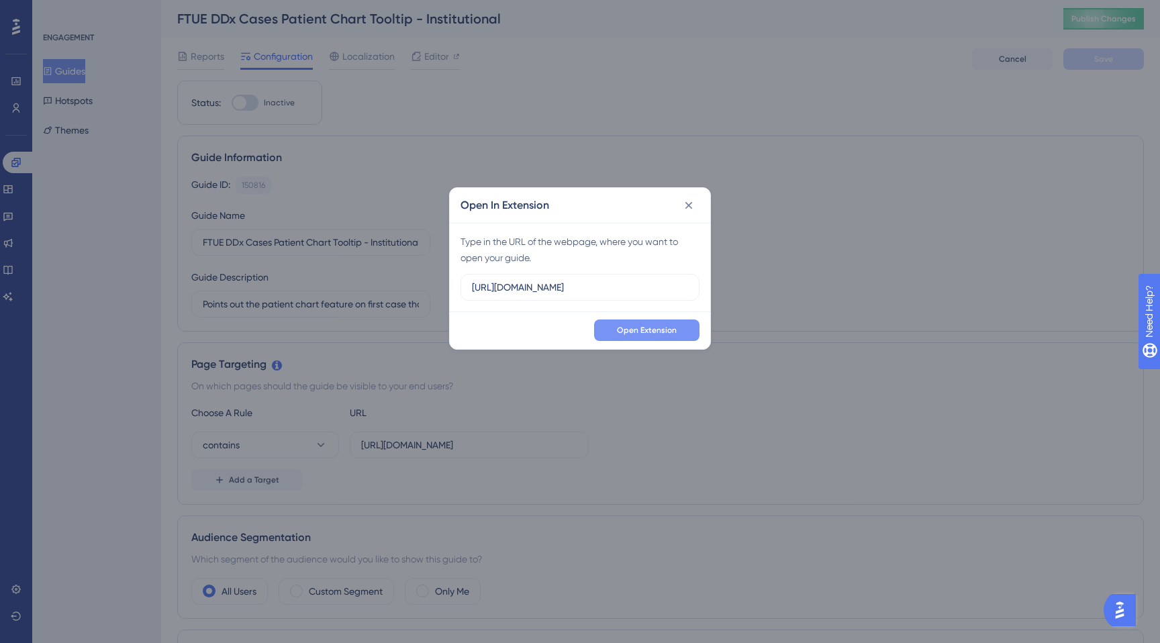
type input "https://ddx.sketchy.com/cases/"
click at [638, 332] on span "Open Extension" at bounding box center [647, 330] width 60 height 11
click at [689, 207] on icon at bounding box center [688, 205] width 7 height 7
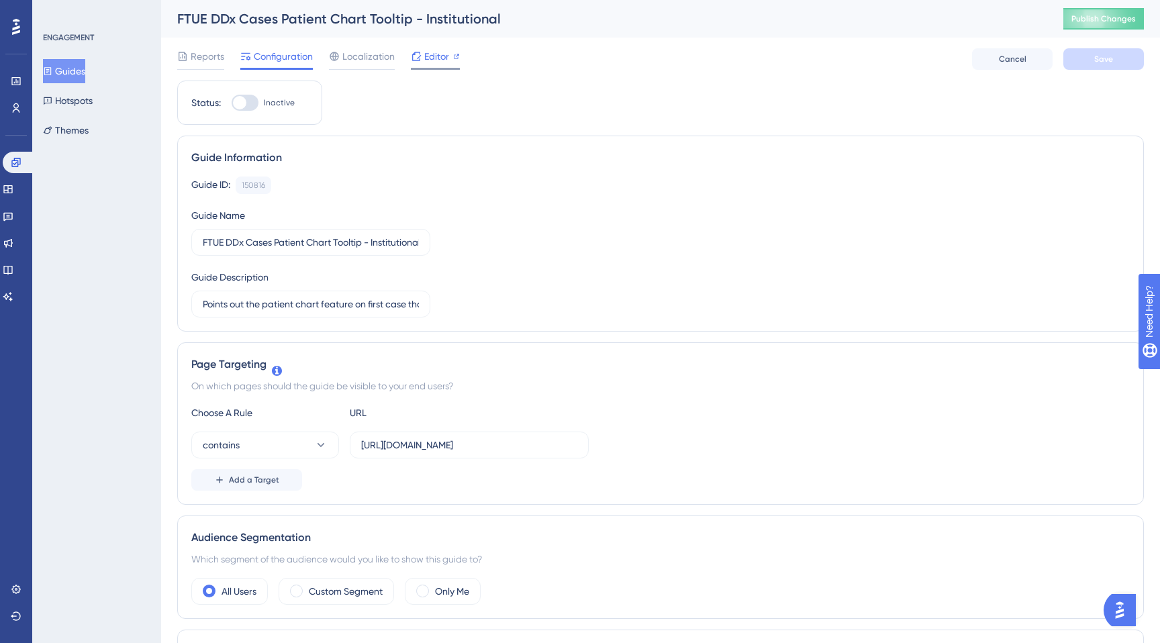
click at [442, 61] on span "Editor" at bounding box center [436, 56] width 25 height 16
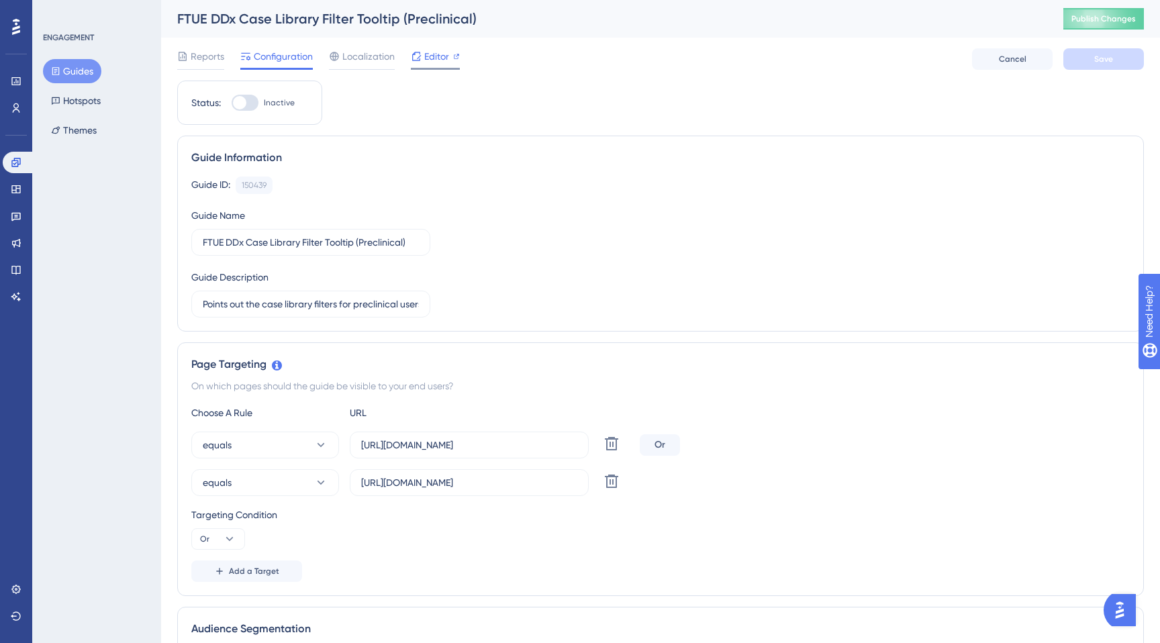
click at [425, 55] on span "Editor" at bounding box center [436, 56] width 25 height 16
